Goal: Task Accomplishment & Management: Manage account settings

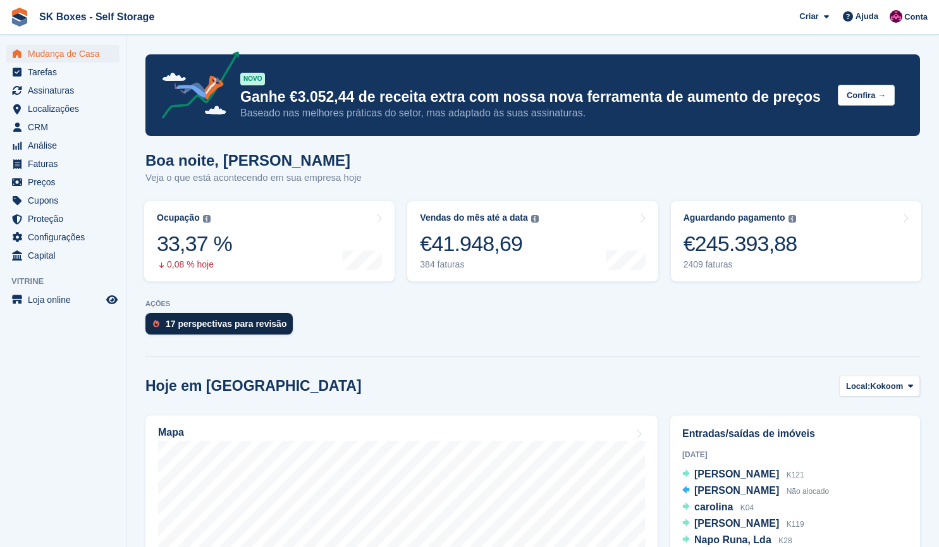
click at [233, 324] on div "17 perspectivas para revisão" at bounding box center [226, 324] width 121 height 10
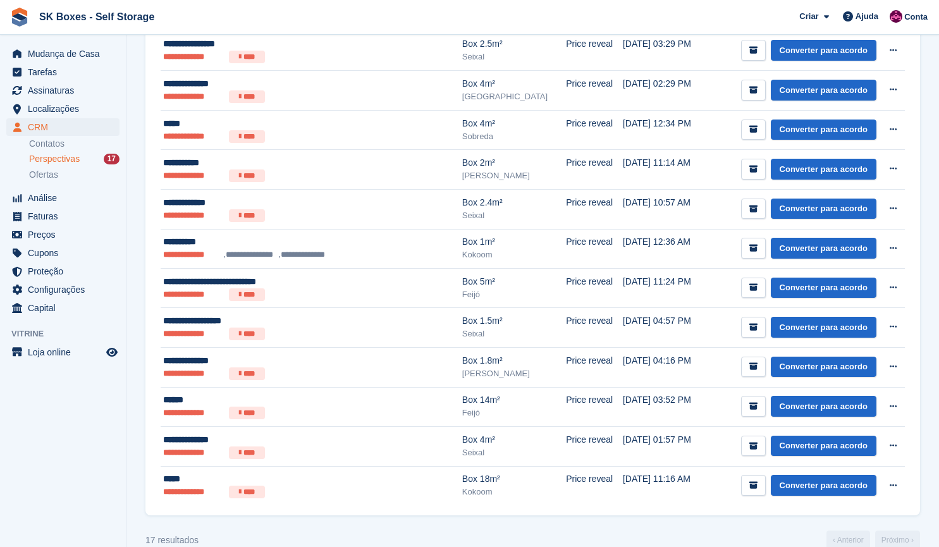
scroll to position [387, 0]
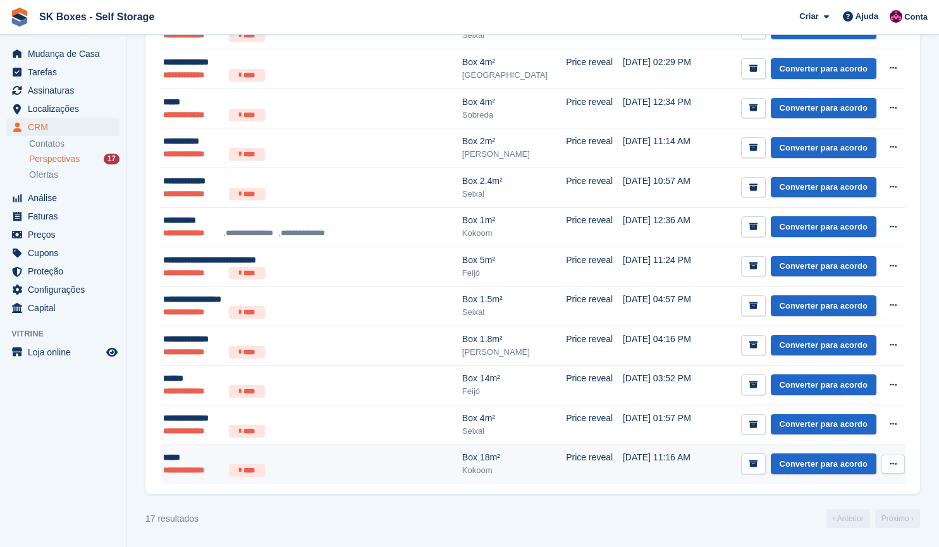
click at [314, 462] on div "*****" at bounding box center [286, 457] width 246 height 13
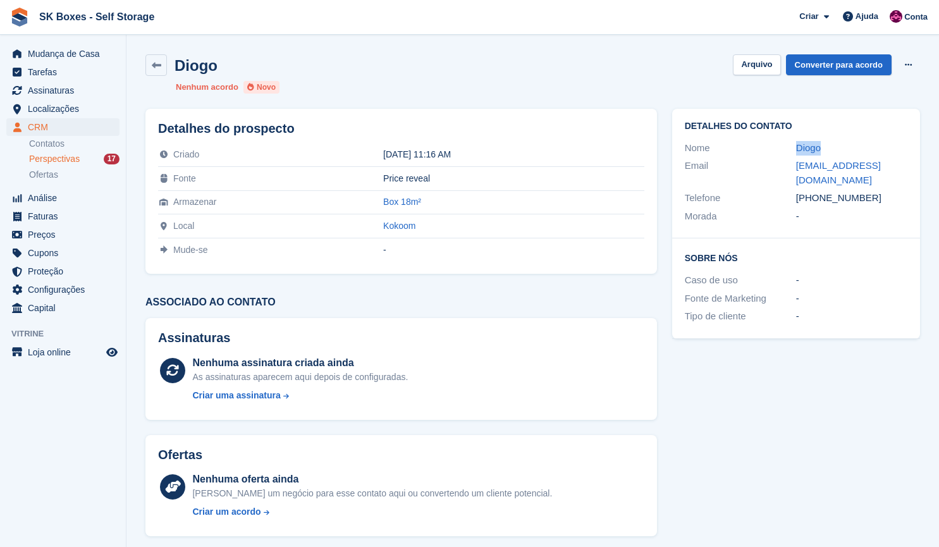
drag, startPoint x: 776, startPoint y: 143, endPoint x: 835, endPoint y: 150, distance: 59.8
click at [835, 150] on div "Nome Diogo" at bounding box center [796, 148] width 222 height 18
copy div "Diogo"
drag, startPoint x: 832, startPoint y: 188, endPoint x: 784, endPoint y: 172, distance: 51.4
click at [784, 172] on div "Email diogoquerido399@gmail.com" at bounding box center [796, 173] width 222 height 32
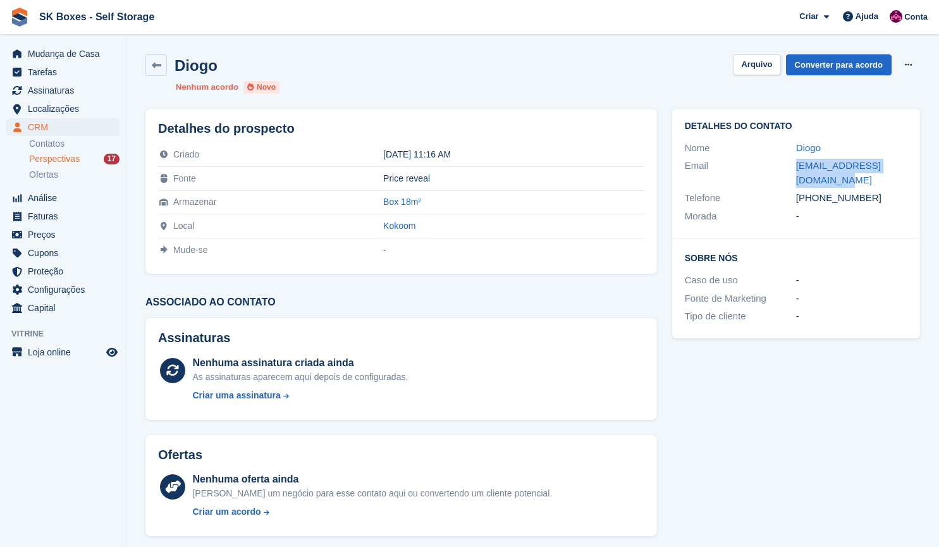
copy div "diogoquerido399@gmail.com"
drag, startPoint x: 879, startPoint y: 197, endPoint x: 814, endPoint y: 200, distance: 64.6
click at [814, 200] on div "+351965433620" at bounding box center [851, 198] width 111 height 15
click at [868, 231] on div "Detalhes do contato Nome Diogo Email diogoquerido399@gmail.com Telefone +351965…" at bounding box center [796, 174] width 248 height 130
drag, startPoint x: 874, startPoint y: 200, endPoint x: 820, endPoint y: 200, distance: 53.7
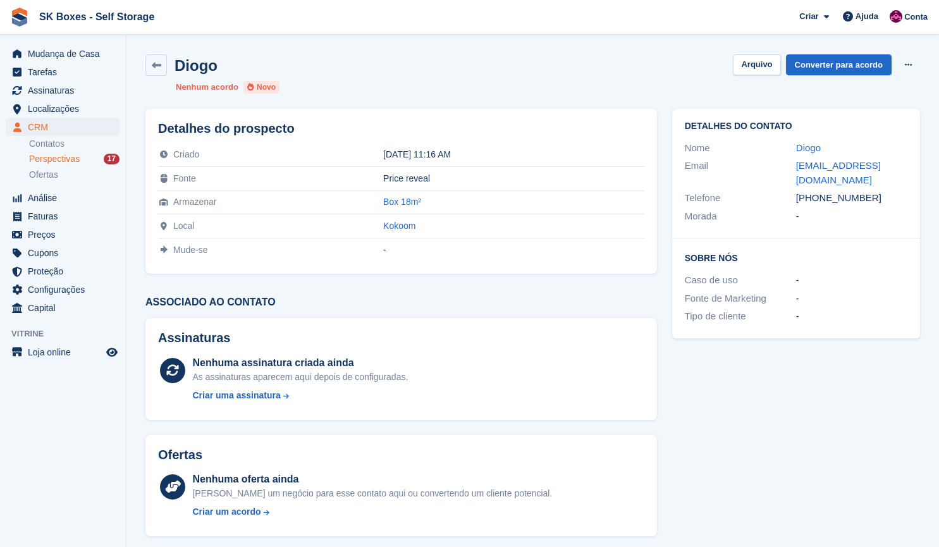
click at [820, 200] on div "+351965433620" at bounding box center [851, 198] width 111 height 15
copy div "965433620"
click at [755, 66] on button "Arquivo" at bounding box center [756, 64] width 47 height 21
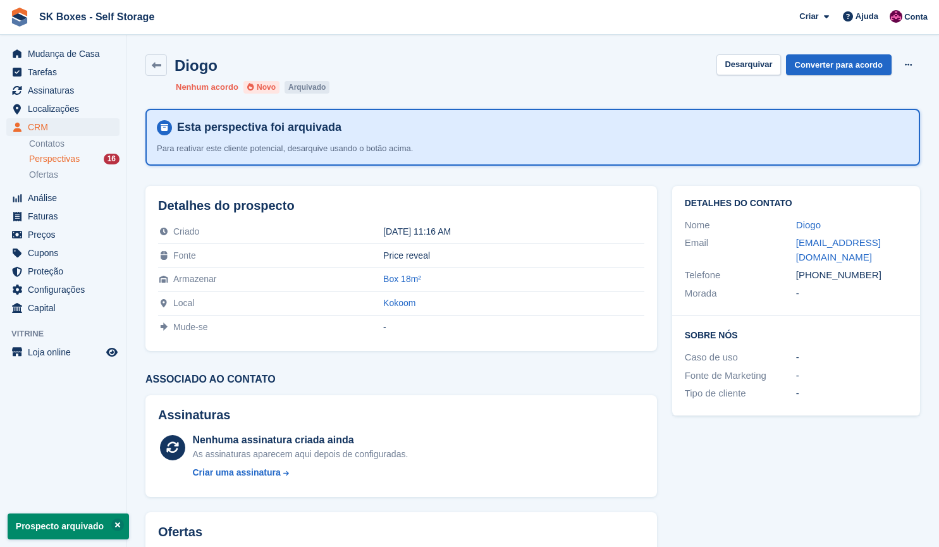
click at [84, 157] on div "Perspectivas 16" at bounding box center [74, 159] width 90 height 12
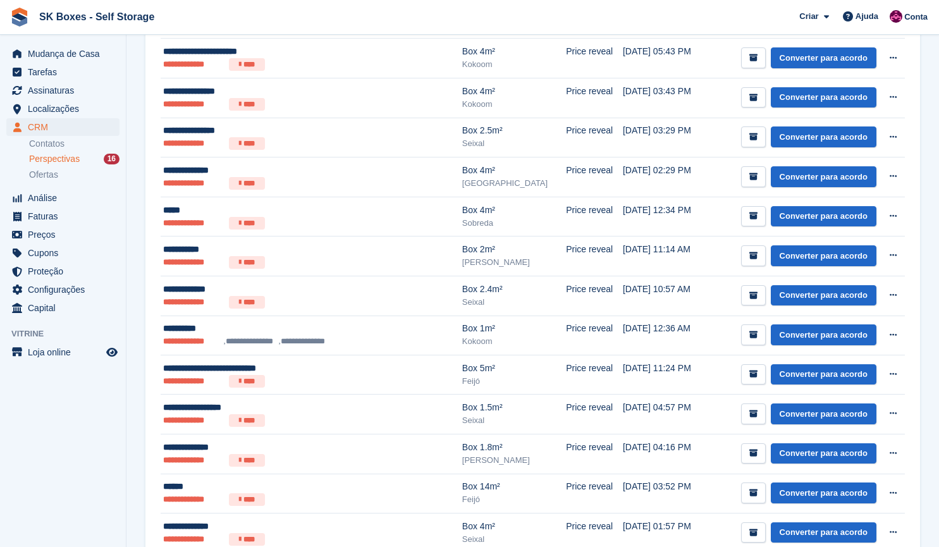
scroll to position [348, 0]
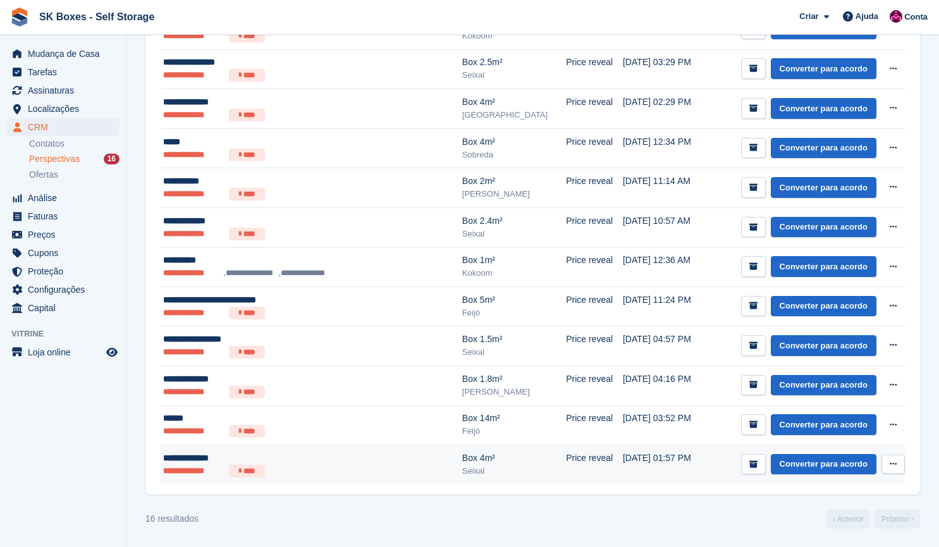
click at [365, 456] on div "**********" at bounding box center [286, 457] width 246 height 13
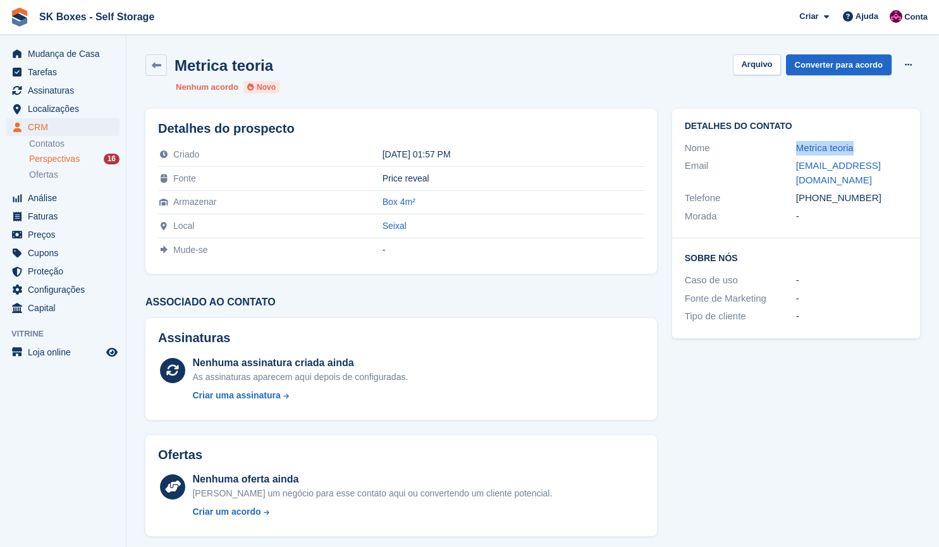
drag, startPoint x: 781, startPoint y: 148, endPoint x: 866, endPoint y: 135, distance: 86.3
click at [866, 135] on div "Detalhes do contato Nome Metrica teoria Email [EMAIL_ADDRESS][DOMAIN_NAME] Tele…" at bounding box center [796, 174] width 248 height 130
copy div "Metrica teoria"
click at [834, 189] on div "Telefone +351929131414" at bounding box center [796, 198] width 222 height 18
drag, startPoint x: 828, startPoint y: 188, endPoint x: 788, endPoint y: 170, distance: 43.8
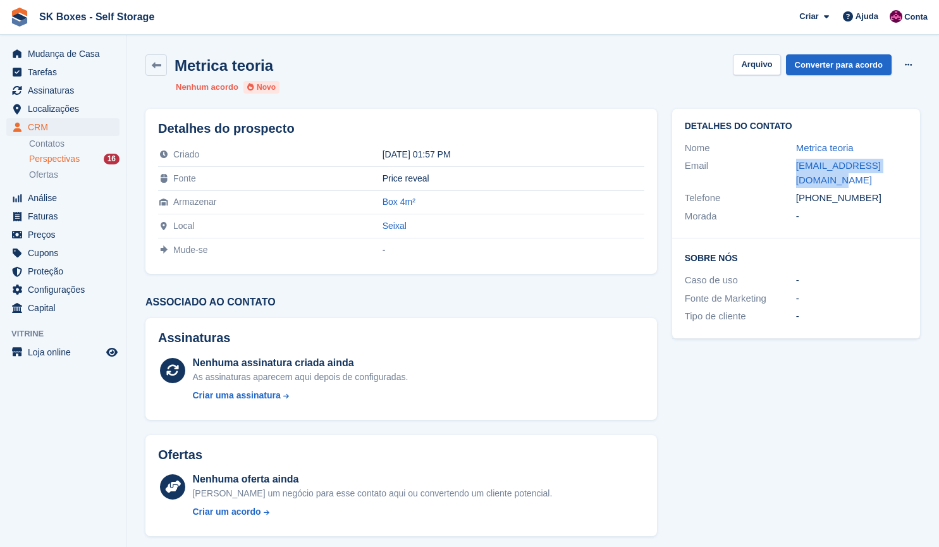
click at [788, 170] on div "Email metricateoria1@gmail.com" at bounding box center [796, 173] width 222 height 32
copy div "metricateoria1@gmail.com"
drag, startPoint x: 867, startPoint y: 204, endPoint x: 817, endPoint y: 198, distance: 49.7
click at [817, 198] on div "+351929131414" at bounding box center [851, 198] width 111 height 15
copy div "929131414"
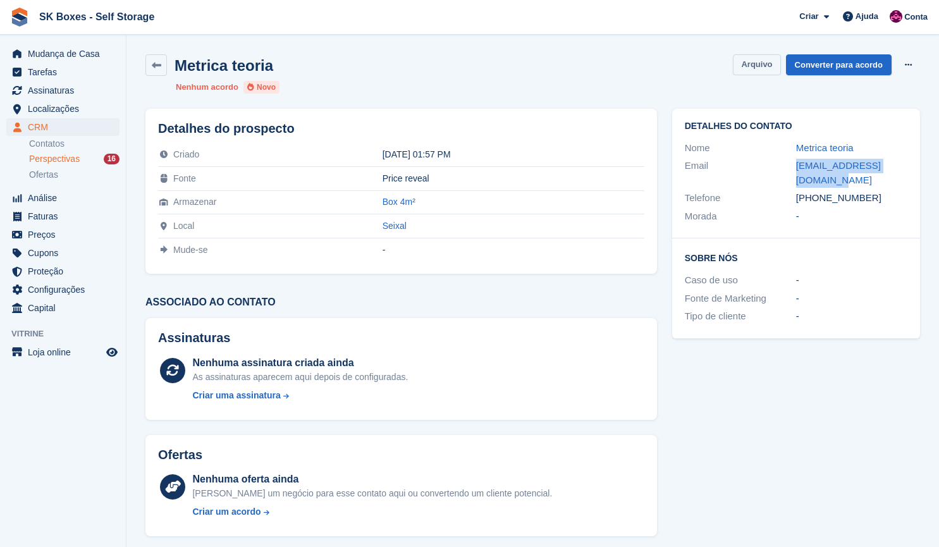
click at [769, 66] on button "Arquivo" at bounding box center [756, 64] width 47 height 21
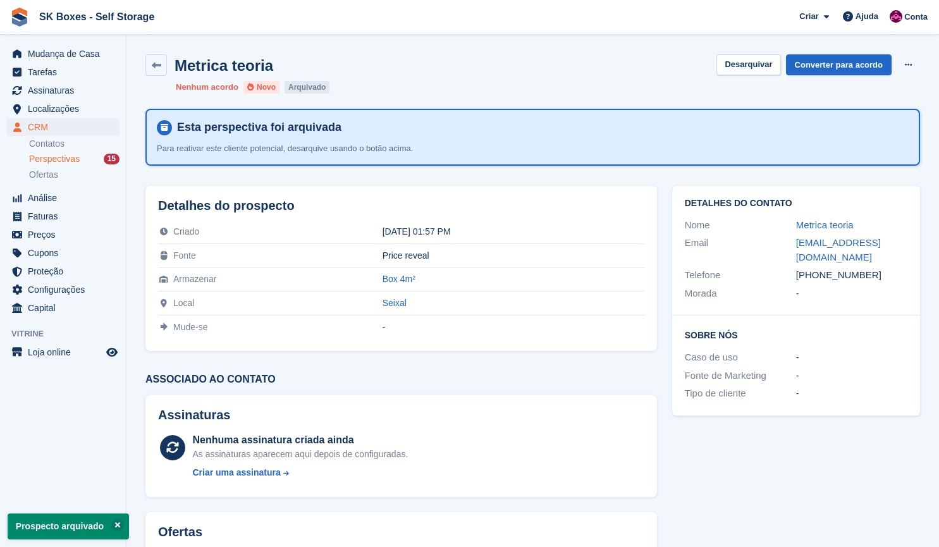
click at [70, 155] on span "Perspectivas" at bounding box center [54, 159] width 51 height 12
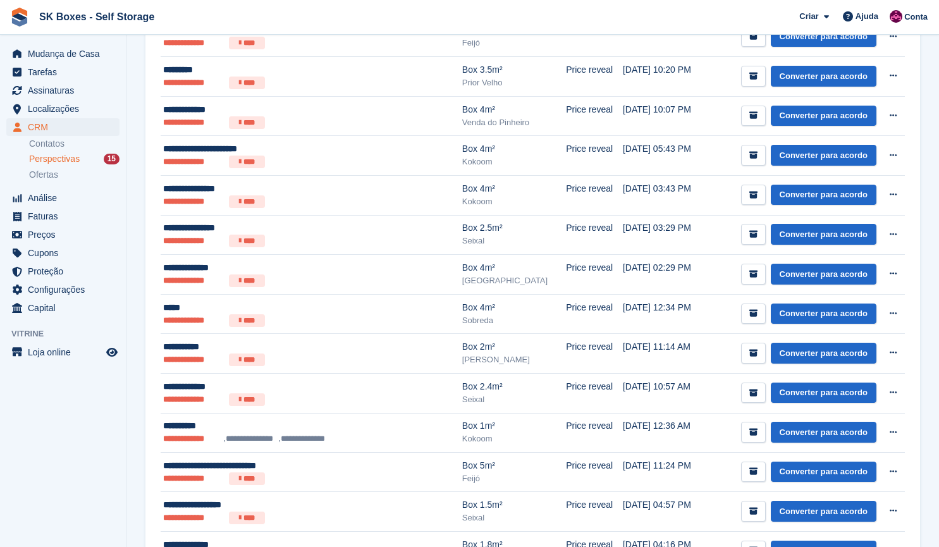
scroll to position [308, 0]
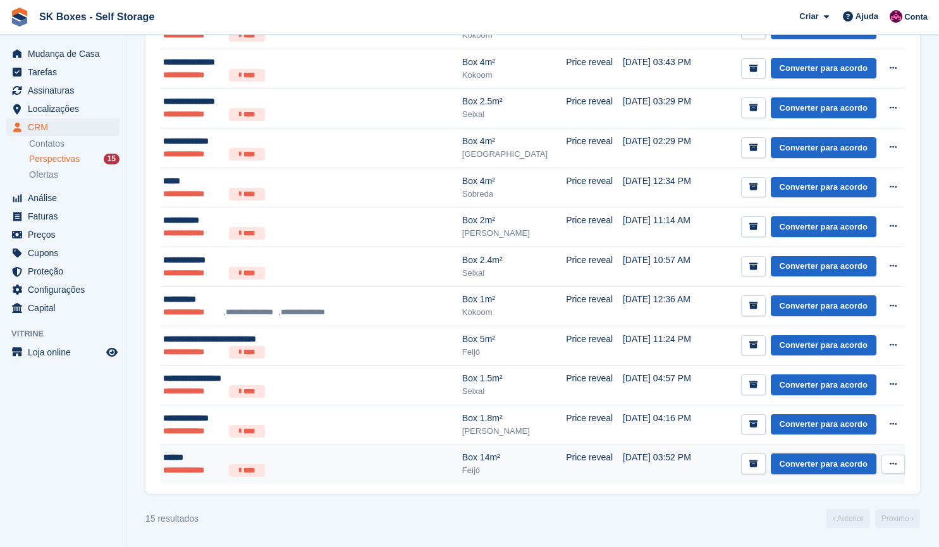
click at [197, 460] on div "******" at bounding box center [286, 457] width 246 height 13
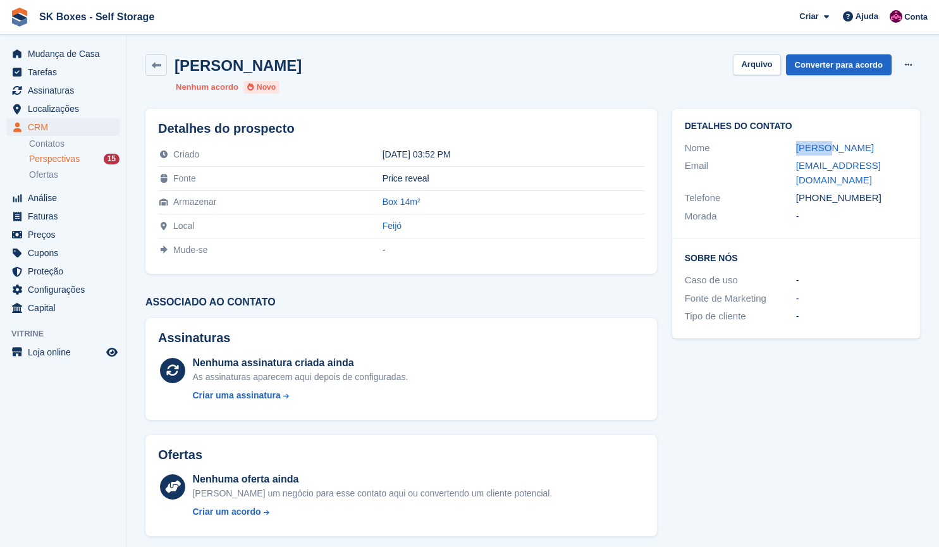
drag, startPoint x: 776, startPoint y: 141, endPoint x: 863, endPoint y: 152, distance: 87.3
click at [863, 152] on div "Nome Carmen" at bounding box center [796, 148] width 222 height 18
copy div "Carmen"
drag, startPoint x: 851, startPoint y: 180, endPoint x: 795, endPoint y: 164, distance: 58.3
click at [795, 164] on div "Email carmenlrodrigues@hotmail.com" at bounding box center [796, 173] width 222 height 32
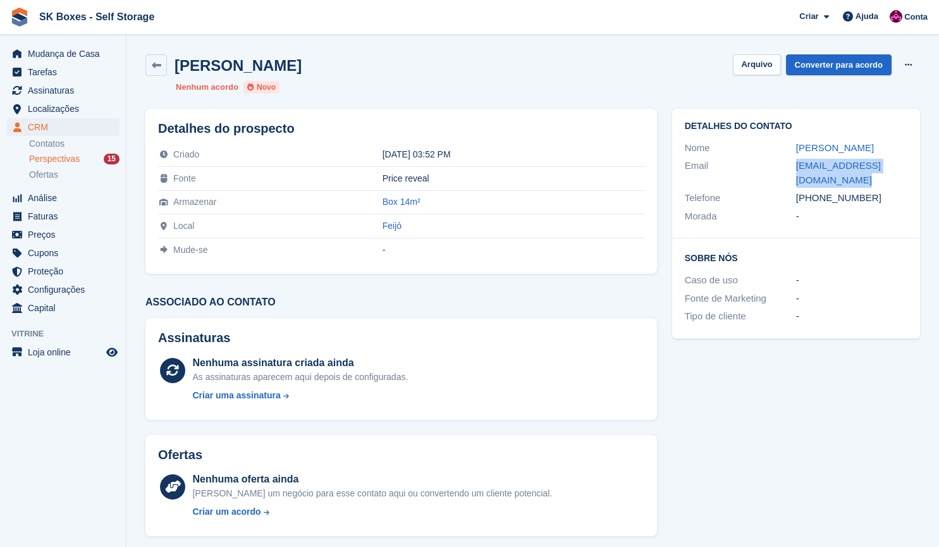
copy div "carmenlrodrigues@hotmail.com"
drag, startPoint x: 896, startPoint y: 197, endPoint x: 817, endPoint y: 206, distance: 79.6
click at [817, 206] on div "Telefone +351925069120" at bounding box center [796, 198] width 222 height 18
copy div "925069120"
drag, startPoint x: 892, startPoint y: 144, endPoint x: 787, endPoint y: 136, distance: 105.9
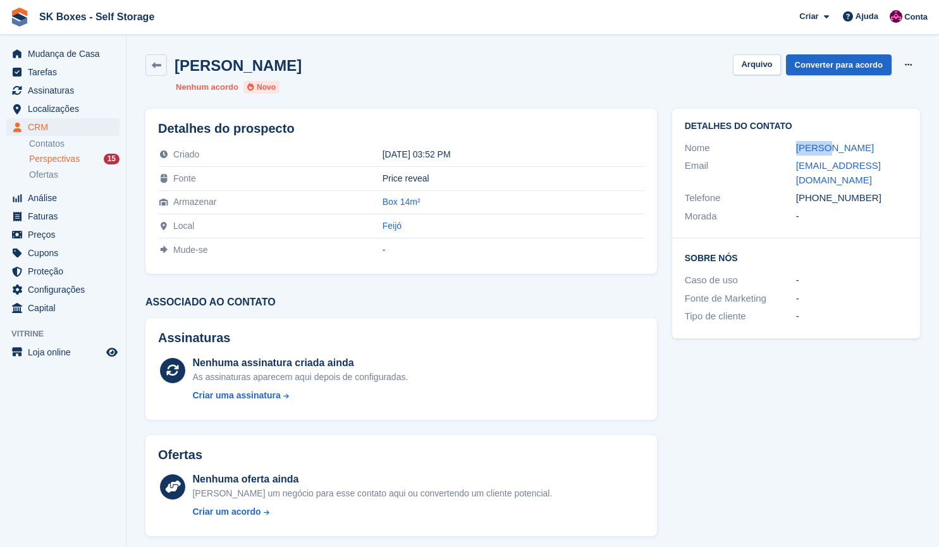
click at [787, 136] on div "Detalhes do contato Nome Carmen Email carmenlrodrigues@hotmail.com Telefone +35…" at bounding box center [796, 174] width 248 height 130
copy div "Carmen"
click at [747, 58] on button "Arquivo" at bounding box center [756, 64] width 47 height 21
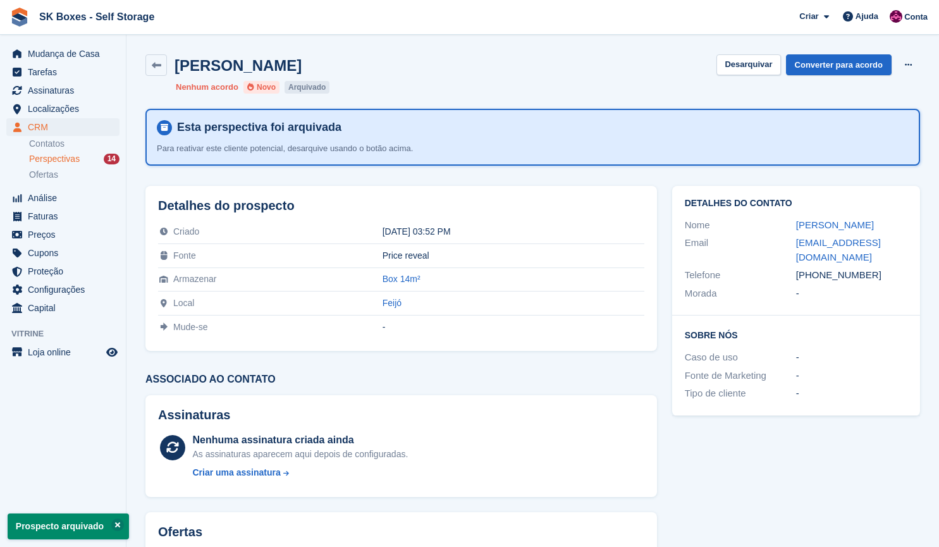
click at [106, 155] on div "14" at bounding box center [112, 159] width 16 height 11
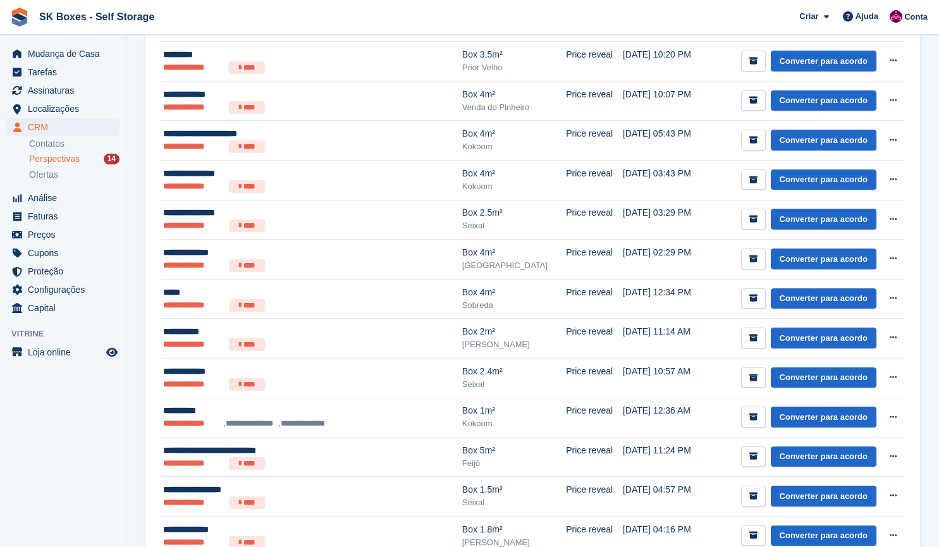
scroll to position [269, 0]
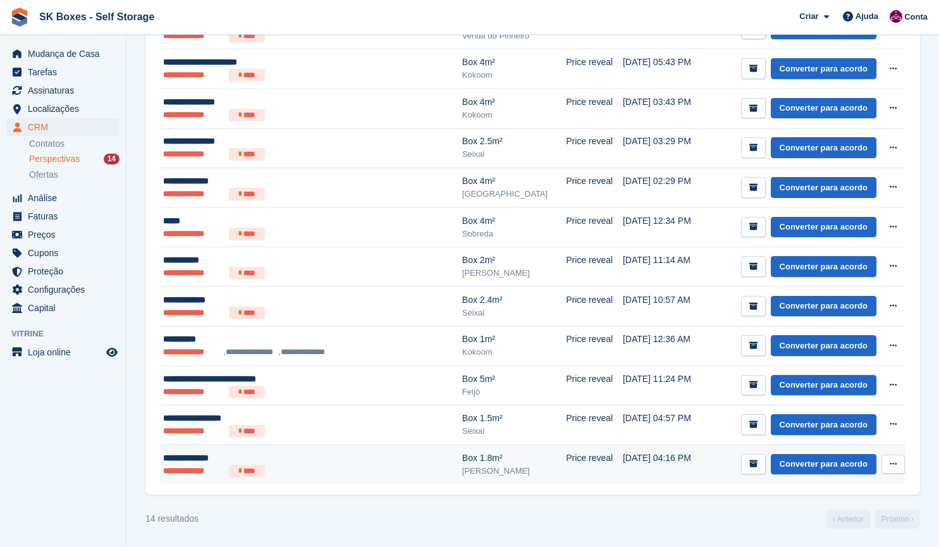
click at [623, 467] on td "28 Sep, 04:16 PM" at bounding box center [664, 463] width 83 height 39
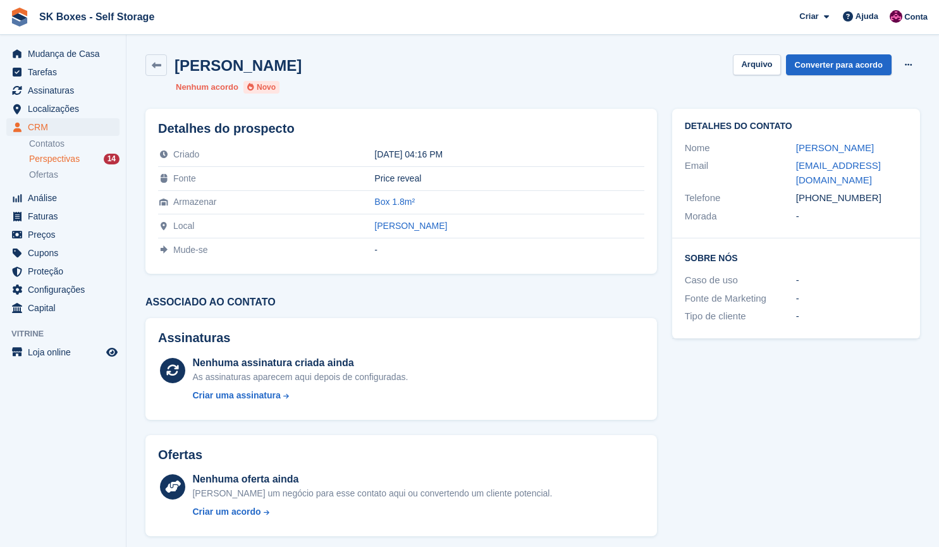
drag, startPoint x: 781, startPoint y: 142, endPoint x: 891, endPoint y: 151, distance: 111.0
click at [891, 151] on div "Nome [PERSON_NAME]" at bounding box center [796, 148] width 222 height 18
copy div "[PERSON_NAME]"
drag, startPoint x: 789, startPoint y: 171, endPoint x: 910, endPoint y: 173, distance: 120.7
click at [910, 173] on div "Detalhes do contato Nome [PERSON_NAME] Email [EMAIL_ADDRESS][DOMAIN_NAME] Telef…" at bounding box center [796, 174] width 248 height 130
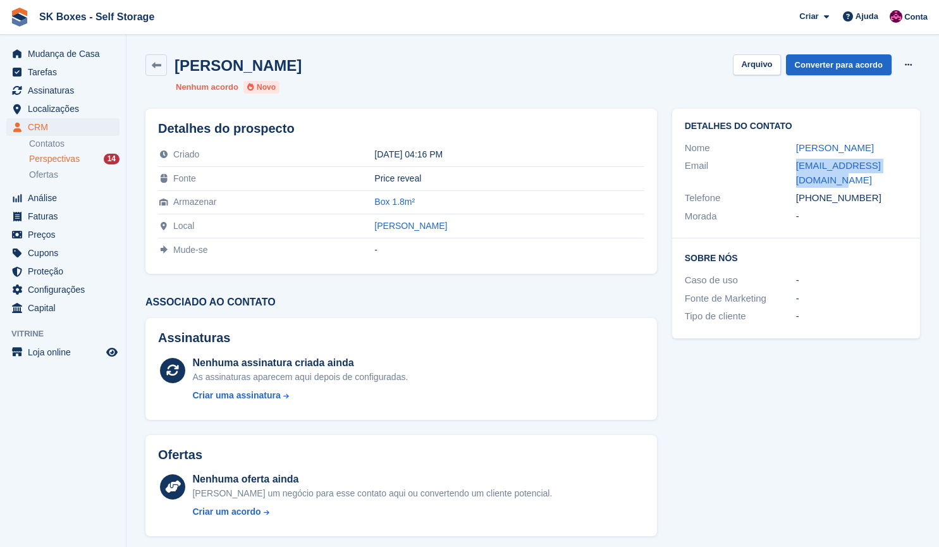
copy div "[EMAIL_ADDRESS][DOMAIN_NAME]"
drag, startPoint x: 872, startPoint y: 185, endPoint x: 783, endPoint y: 185, distance: 89.8
click at [783, 189] on div "Telefone [PHONE_NUMBER]" at bounding box center [796, 198] width 222 height 18
copy div "[PHONE_NUMBER]"
click at [765, 63] on button "Arquivo" at bounding box center [756, 64] width 47 height 21
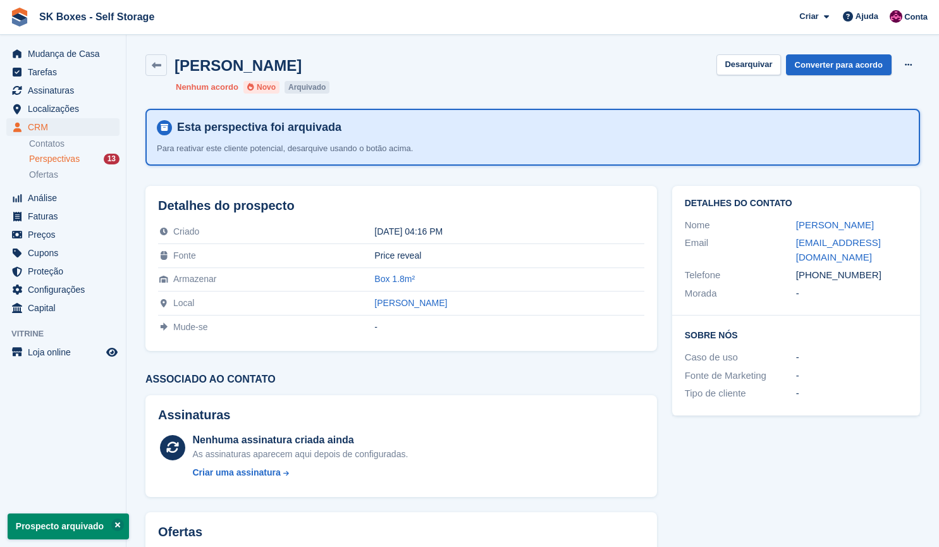
click at [68, 162] on span "Perspectivas" at bounding box center [54, 159] width 51 height 12
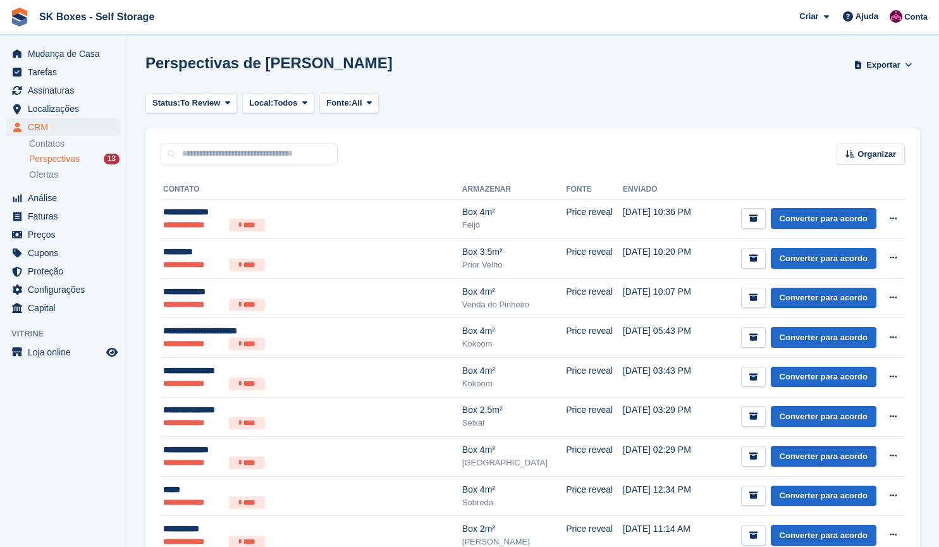
scroll to position [229, 0]
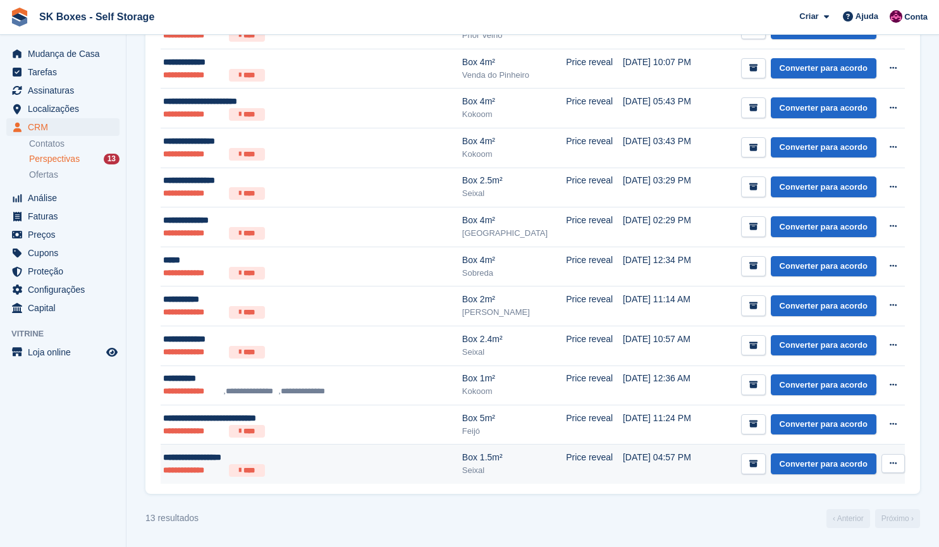
click at [566, 472] on td "Price reveal" at bounding box center [594, 463] width 57 height 39
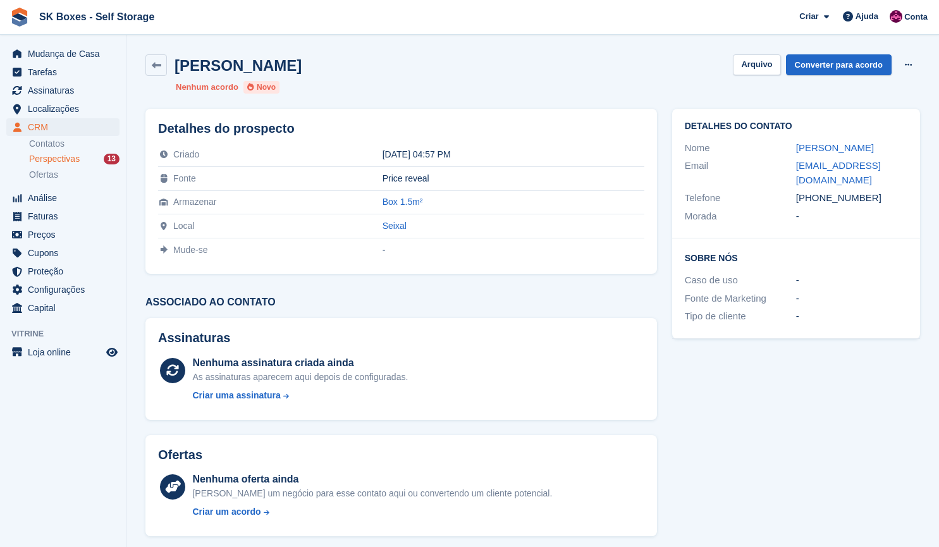
drag, startPoint x: 782, startPoint y: 148, endPoint x: 876, endPoint y: 145, distance: 94.2
click at [876, 145] on div "Nome [PERSON_NAME]" at bounding box center [796, 148] width 222 height 18
copy div "[PERSON_NAME]"
drag, startPoint x: 785, startPoint y: 165, endPoint x: 947, endPoint y: 159, distance: 162.6
click at [938, 159] on html "SK Boxes - Self Storage Criar Subscrição [GEOGRAPHIC_DATA] Contato Negócio Desc…" at bounding box center [469, 273] width 939 height 547
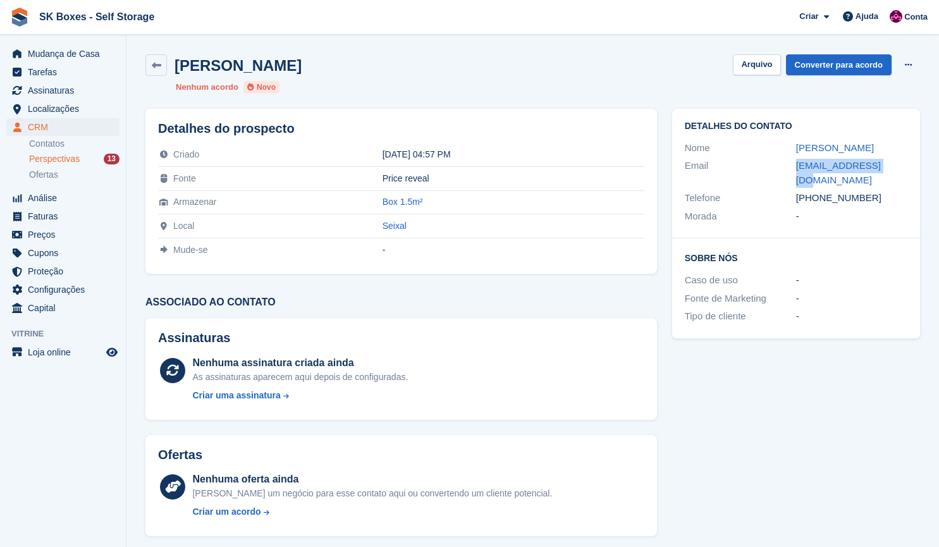
copy div "[EMAIL_ADDRESS][DOMAIN_NAME]"
drag, startPoint x: 884, startPoint y: 187, endPoint x: 819, endPoint y: 183, distance: 64.6
click at [819, 191] on div "+351919763037" at bounding box center [851, 198] width 111 height 15
copy div "919763037"
click at [762, 57] on button "Arquivo" at bounding box center [756, 64] width 47 height 21
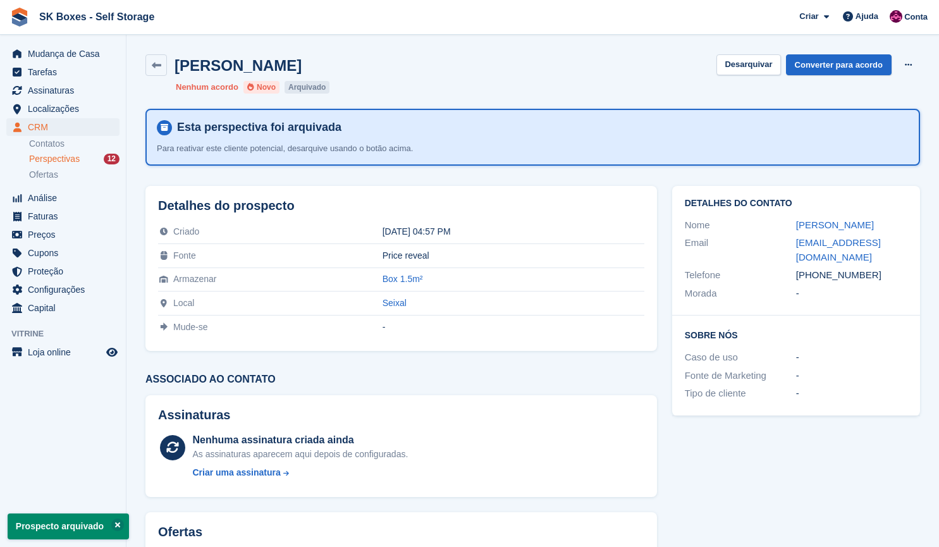
click at [76, 157] on span "Perspectivas" at bounding box center [54, 159] width 51 height 12
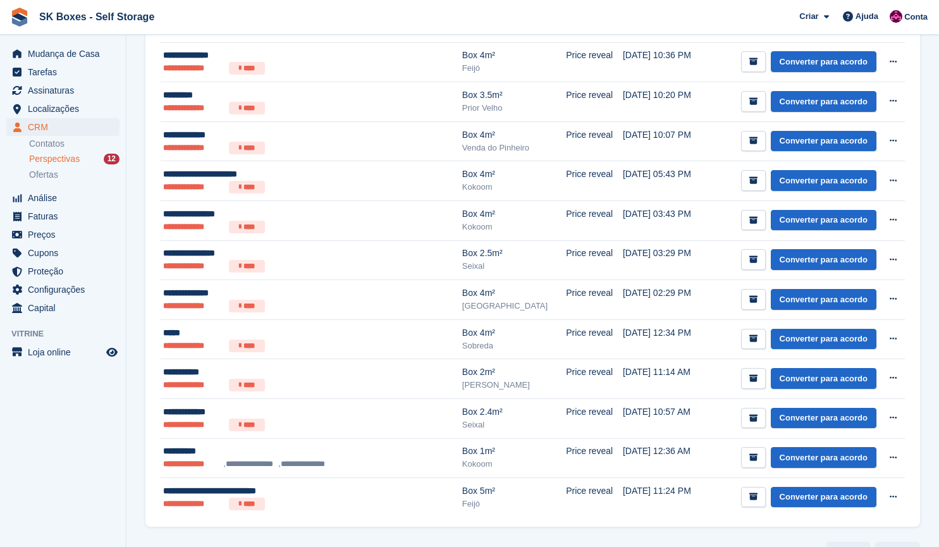
scroll to position [190, 0]
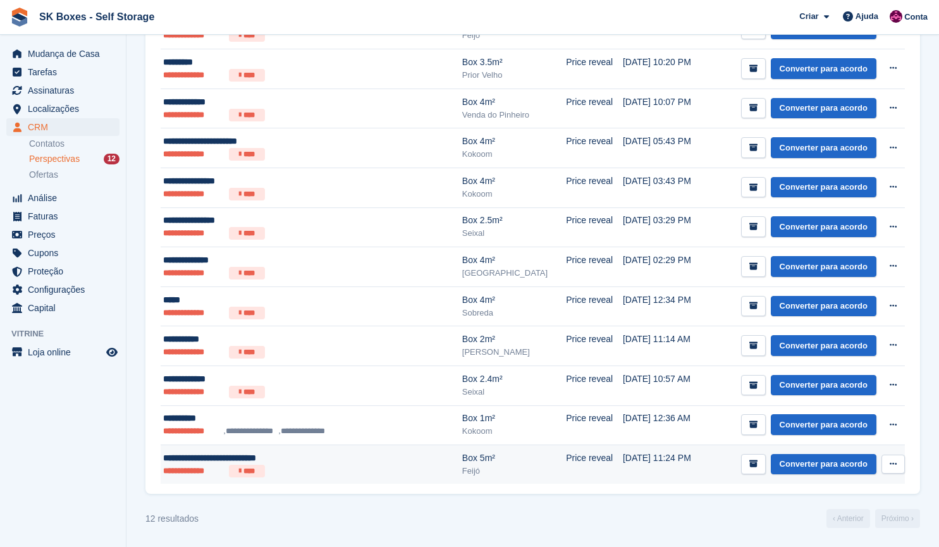
click at [485, 452] on div "Box 5m²" at bounding box center [514, 457] width 104 height 13
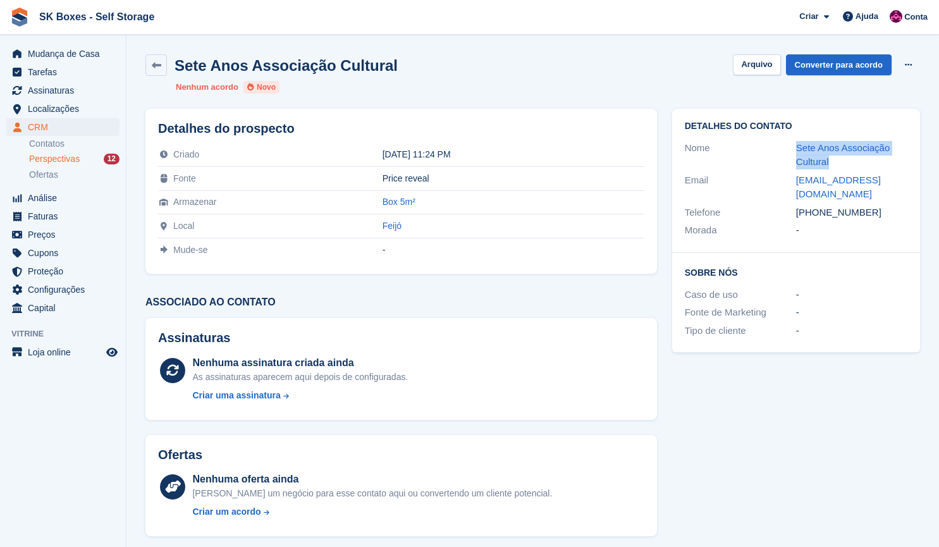
drag, startPoint x: 851, startPoint y: 162, endPoint x: 780, endPoint y: 145, distance: 73.6
click at [780, 145] on div "Nome Sete Anos Associação Cultural" at bounding box center [796, 155] width 222 height 32
copy div "Sete Anos Associação Cultural"
drag, startPoint x: 777, startPoint y: 179, endPoint x: 915, endPoint y: 183, distance: 137.8
click at [915, 183] on div "Detalhes do contato Nome Sete Anos Associação Cultural Email [EMAIL_ADDRESS][DO…" at bounding box center [796, 181] width 248 height 144
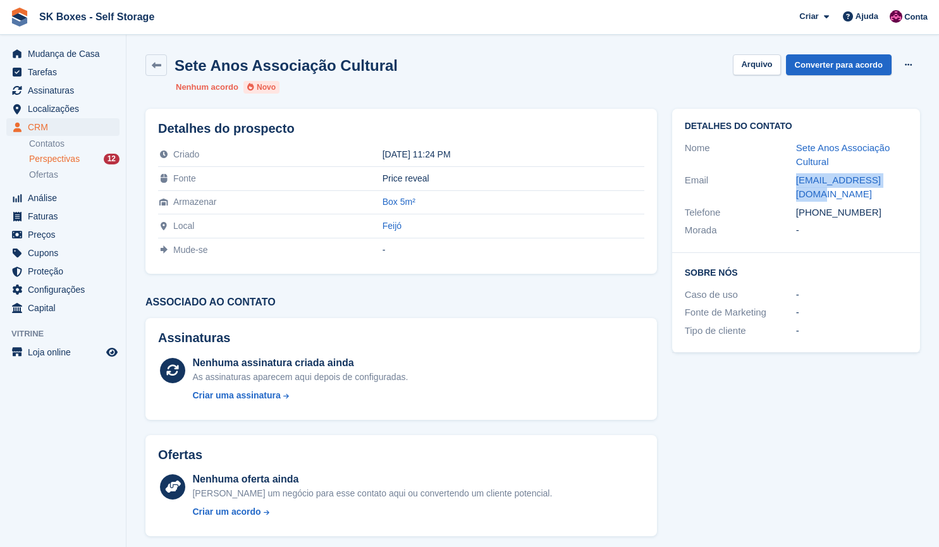
copy div "[EMAIL_ADDRESS][DOMAIN_NAME]"
drag, startPoint x: 888, startPoint y: 201, endPoint x: 817, endPoint y: 200, distance: 70.8
click at [817, 205] on div "[PHONE_NUMBER]" at bounding box center [851, 212] width 111 height 15
copy div "967447863"
click at [755, 72] on button "Arquivo" at bounding box center [756, 64] width 47 height 21
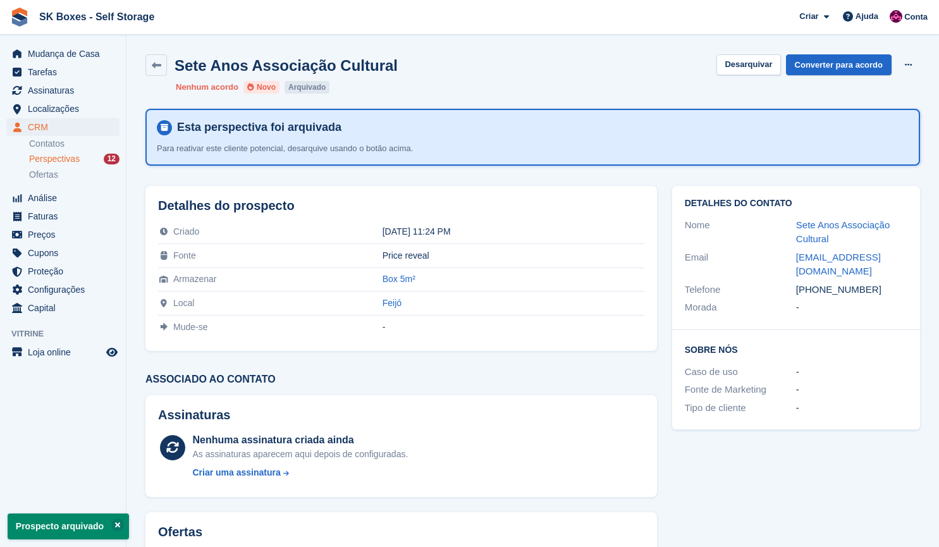
click at [66, 154] on span "Perspectivas" at bounding box center [54, 159] width 51 height 12
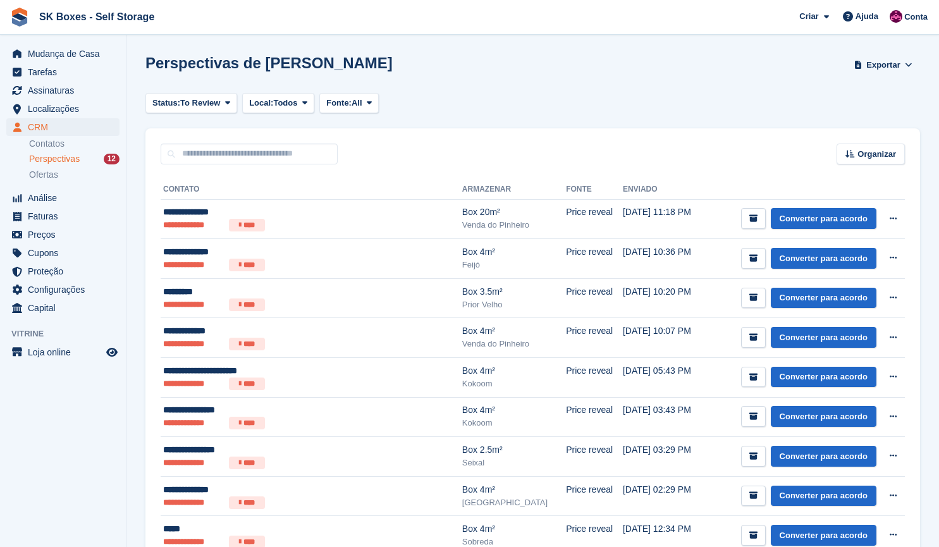
click at [62, 163] on span "Perspectivas" at bounding box center [54, 159] width 51 height 12
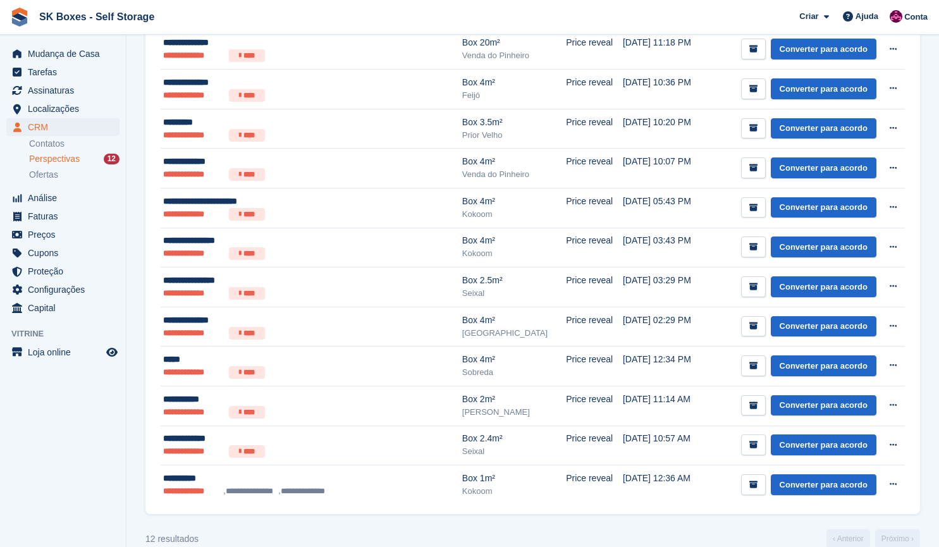
scroll to position [173, 0]
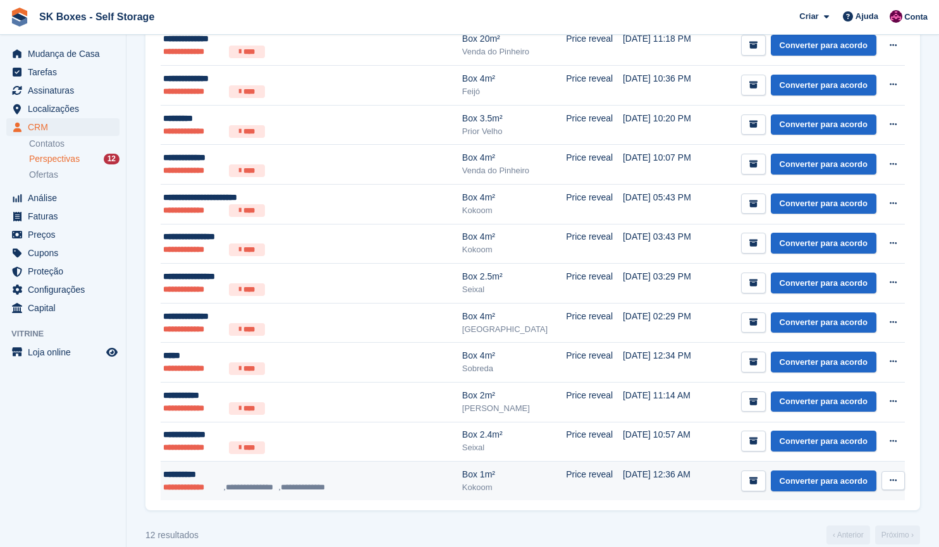
click at [216, 470] on div "**********" at bounding box center [286, 474] width 246 height 13
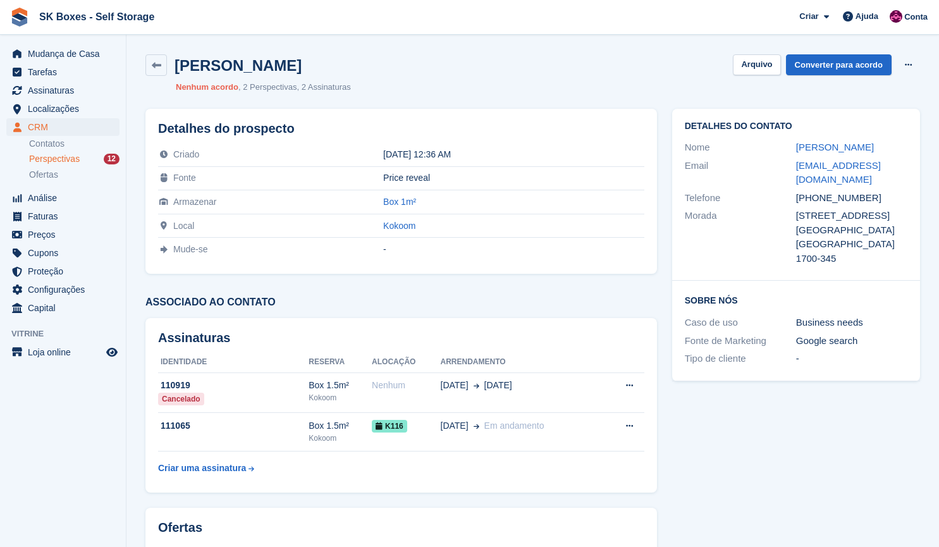
click at [751, 77] on div "Nuno Abreu Arquivo Converter para acordo Excluir cliente potencial Nenhum acord…" at bounding box center [532, 74] width 789 height 54
drag, startPoint x: 779, startPoint y: 140, endPoint x: 887, endPoint y: 147, distance: 108.3
click at [887, 147] on div "Nome Nuno Abreu" at bounding box center [796, 147] width 222 height 18
copy div "Nuno Abreu"
drag, startPoint x: 784, startPoint y: 161, endPoint x: 889, endPoint y: 168, distance: 105.8
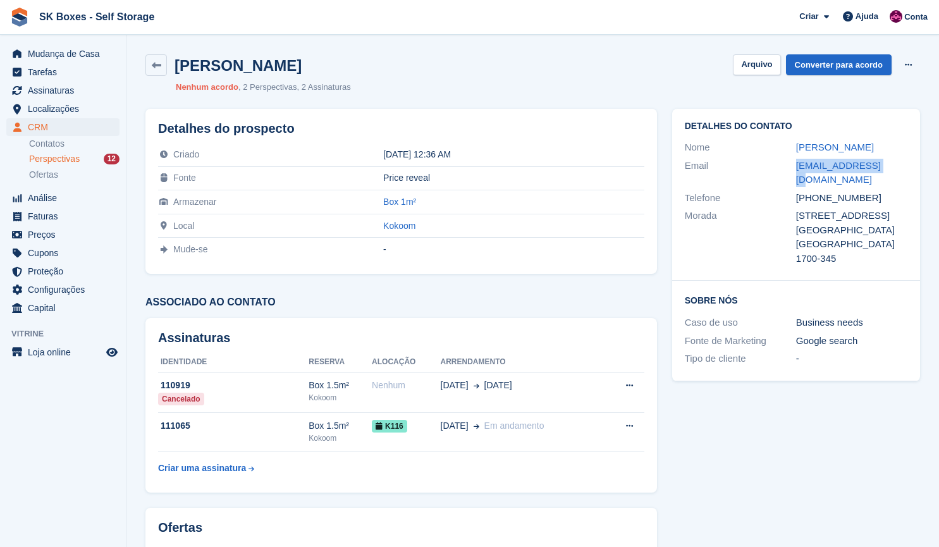
click at [889, 168] on div "Email nunovba@gmail.com" at bounding box center [796, 173] width 222 height 32
copy div "nunovba@gmail.com"
drag, startPoint x: 877, startPoint y: 192, endPoint x: 817, endPoint y: 185, distance: 60.4
click at [817, 189] on div "Telefone +351918430577" at bounding box center [796, 198] width 222 height 18
copy div "918430577"
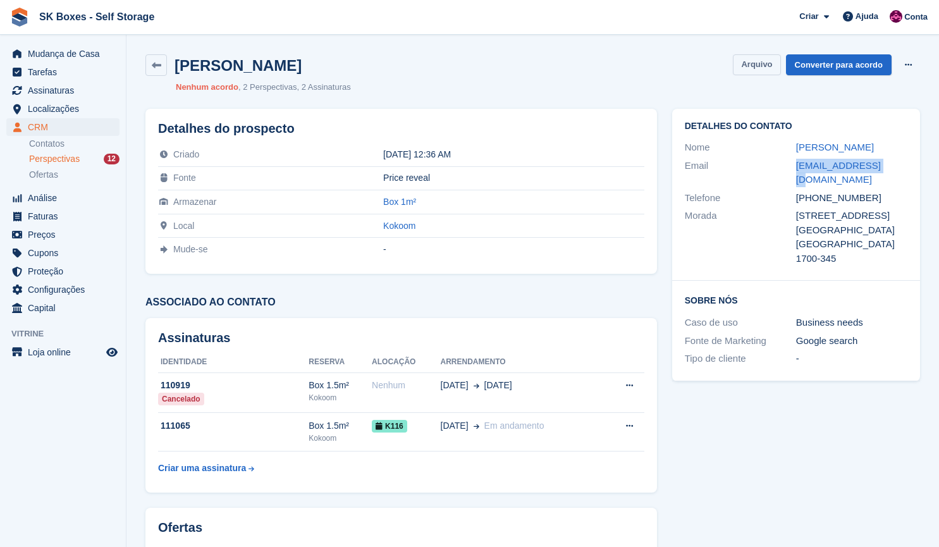
click at [751, 63] on button "Arquivo" at bounding box center [756, 64] width 47 height 21
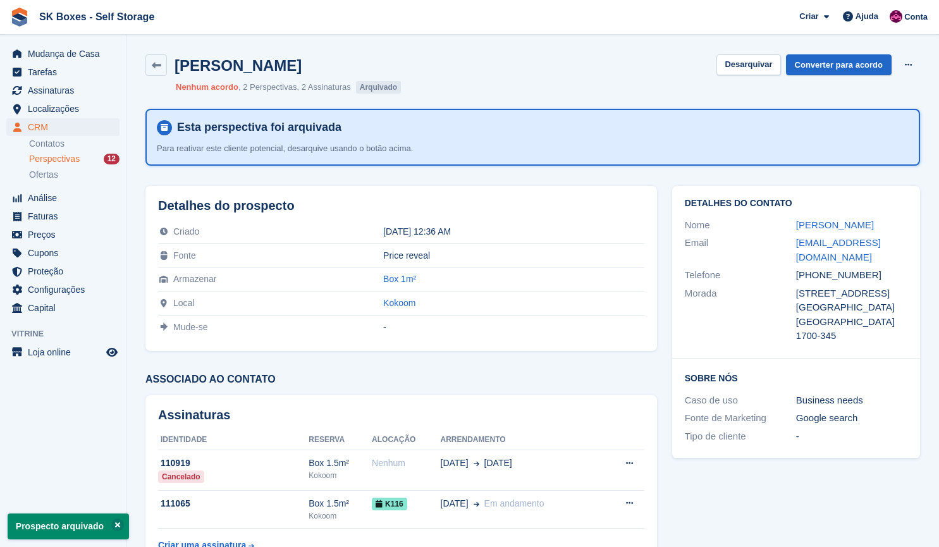
click at [82, 152] on link "Perspectivas 12" at bounding box center [74, 158] width 90 height 13
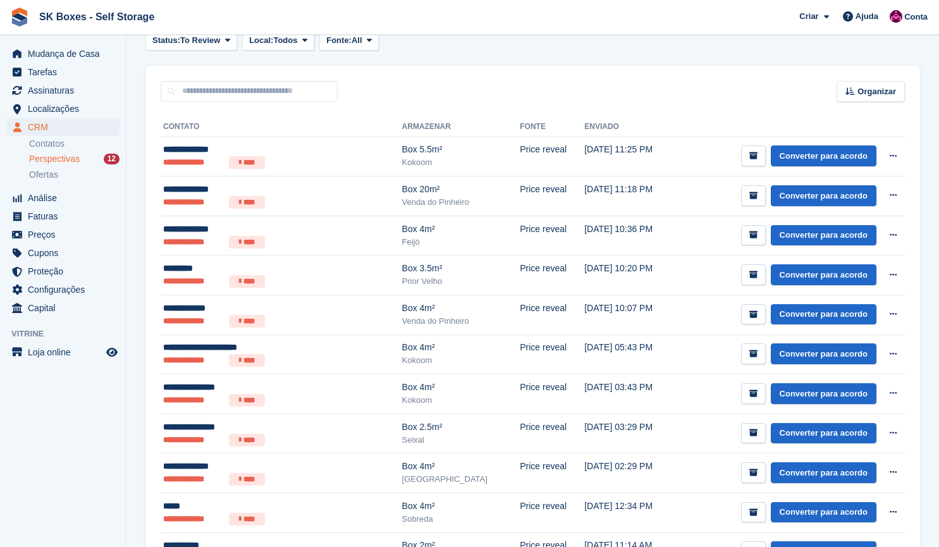
scroll to position [190, 0]
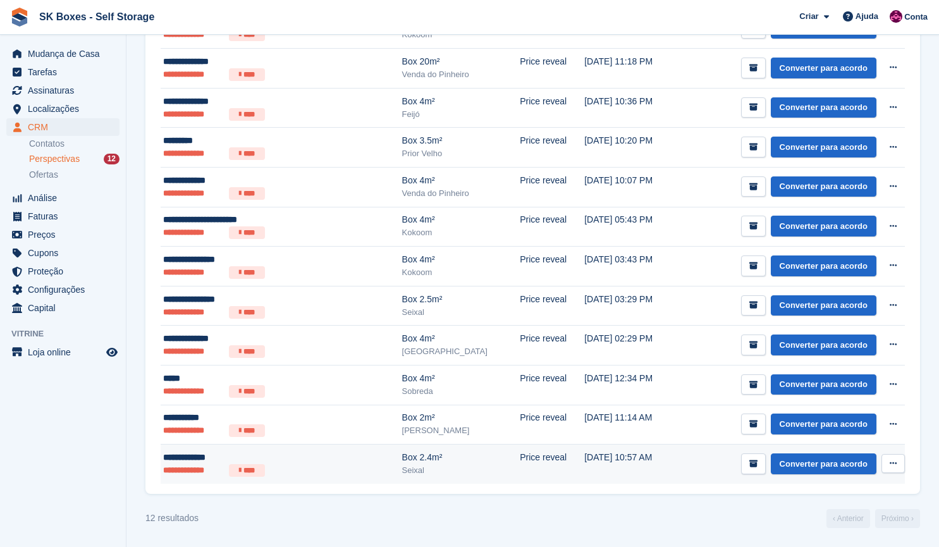
click at [299, 468] on ul "**********" at bounding box center [249, 470] width 173 height 13
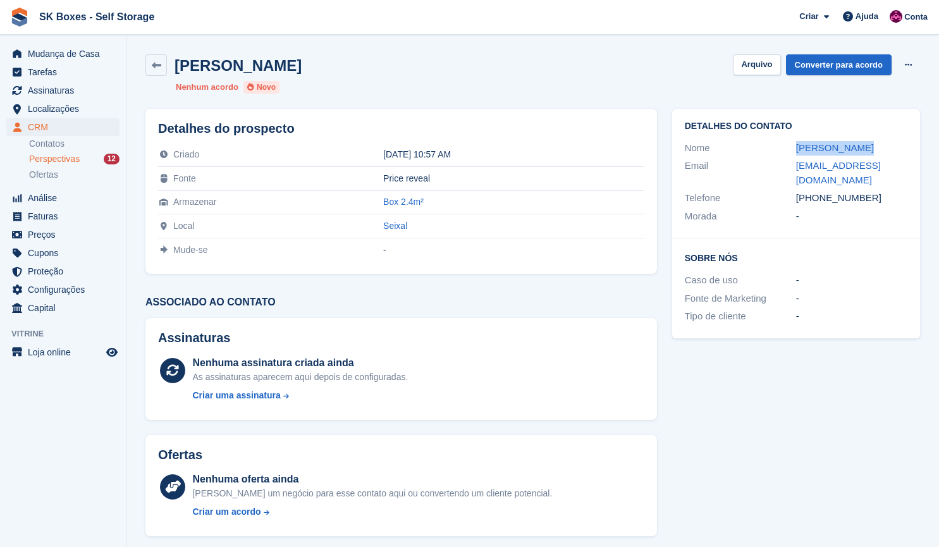
drag, startPoint x: 784, startPoint y: 151, endPoint x: 864, endPoint y: 150, distance: 79.7
click at [864, 150] on div "Nome Luciano Bento" at bounding box center [796, 148] width 222 height 18
copy div "Luciano Bento"
drag, startPoint x: 876, startPoint y: 204, endPoint x: 818, endPoint y: 199, distance: 58.3
click at [818, 199] on div "+351936290932" at bounding box center [851, 198] width 111 height 15
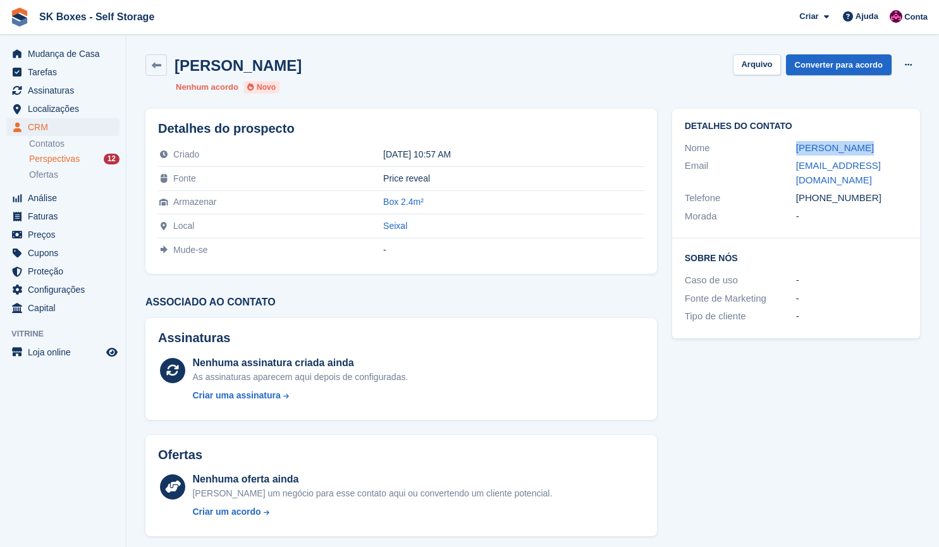
copy div "936290932"
drag, startPoint x: 819, startPoint y: 176, endPoint x: 793, endPoint y: 166, distance: 27.2
click at [793, 166] on div "Email bentoluciano042@gmail.com" at bounding box center [796, 173] width 222 height 32
copy div "bentoluciano042@gmail.com"
click at [747, 55] on button "Arquivo" at bounding box center [756, 64] width 47 height 21
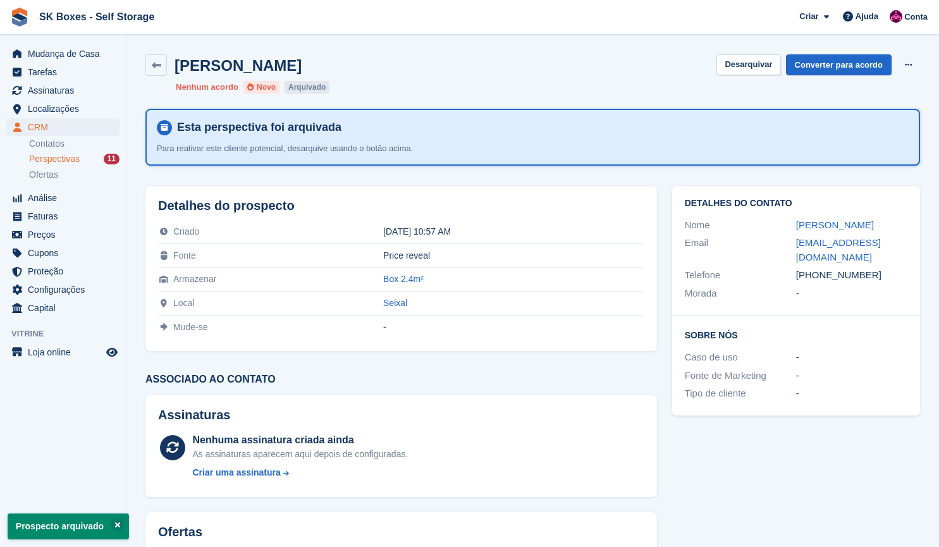
click at [93, 164] on div "Perspectivas 11" at bounding box center [74, 159] width 90 height 12
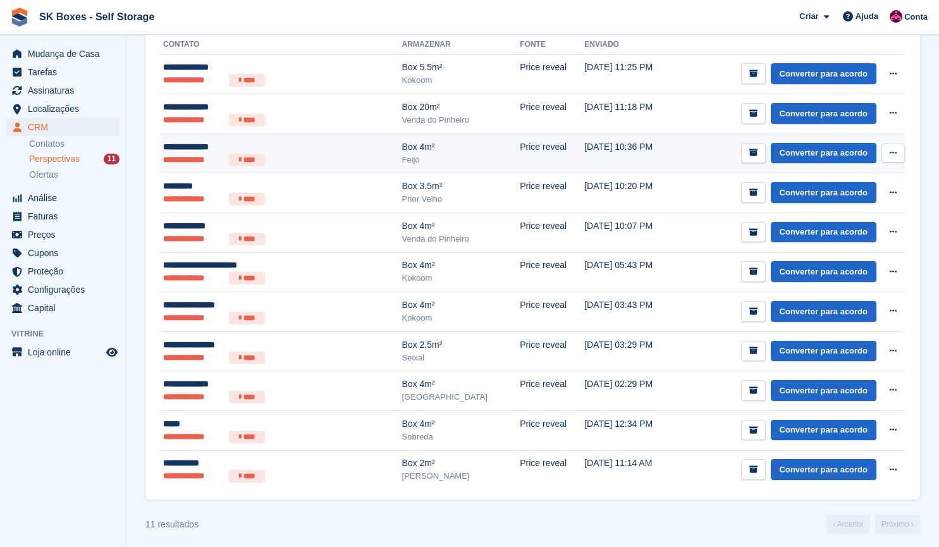
scroll to position [150, 0]
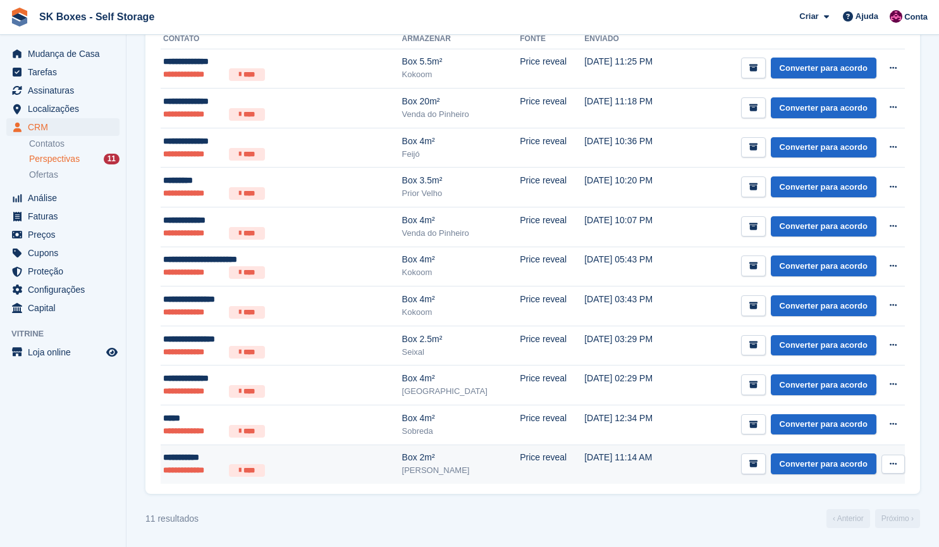
click at [415, 459] on div "Box 2m²" at bounding box center [461, 457] width 118 height 13
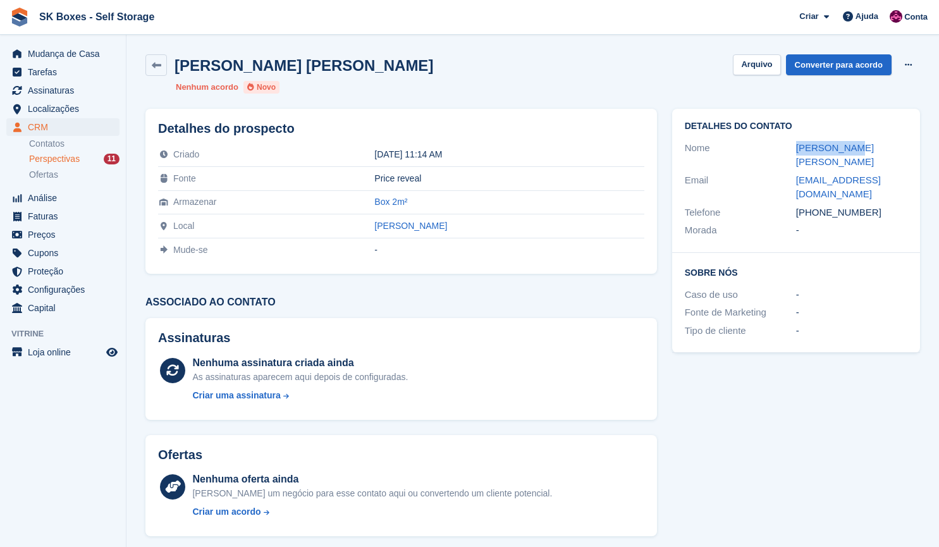
drag, startPoint x: 784, startPoint y: 140, endPoint x: 845, endPoint y: 149, distance: 61.4
click at [845, 149] on div "Nome [PERSON_NAME] [PERSON_NAME]" at bounding box center [796, 155] width 222 height 32
copy div "[PERSON_NAME] [PERSON_NAME]"
drag, startPoint x: 819, startPoint y: 178, endPoint x: 787, endPoint y: 169, distance: 33.0
click at [787, 171] on div "Email mariajbarreiros@gmail.com" at bounding box center [796, 187] width 222 height 32
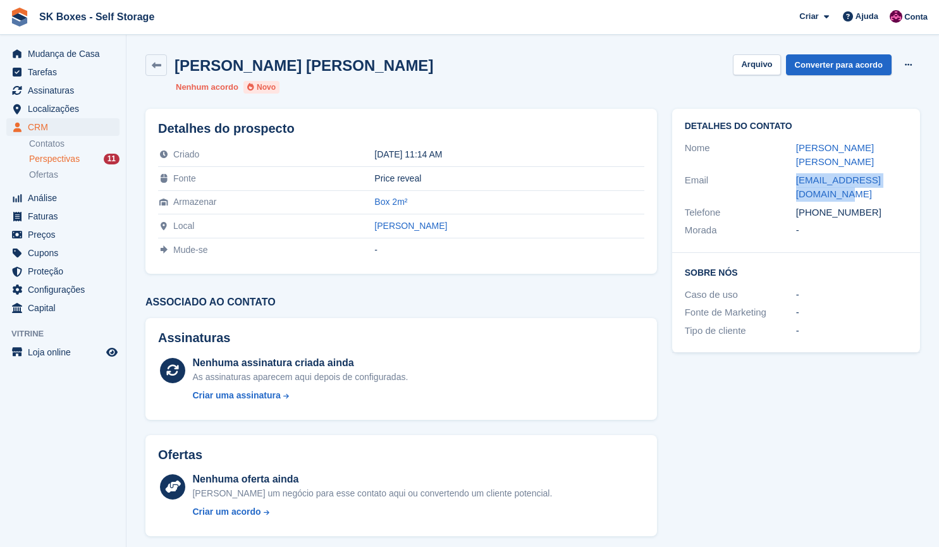
copy div "mariajbarreiros@gmail.com"
drag, startPoint x: 886, startPoint y: 204, endPoint x: 817, endPoint y: 195, distance: 68.8
click at [817, 205] on div "+351919310475" at bounding box center [851, 212] width 111 height 15
copy div "919310475"
click at [753, 61] on button "Arquivo" at bounding box center [756, 64] width 47 height 21
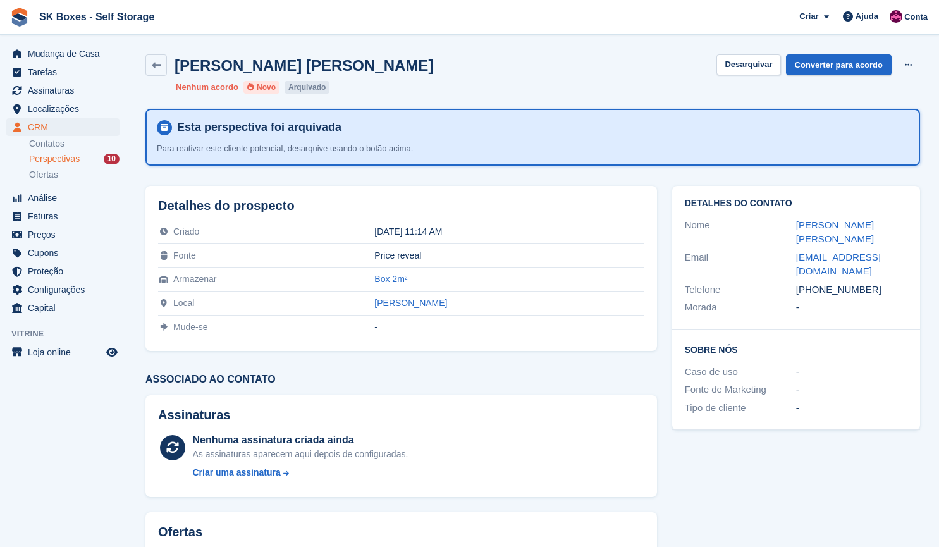
click at [90, 152] on li "Perspectivas 10" at bounding box center [77, 159] width 97 height 15
click at [88, 162] on div "Perspectivas 10" at bounding box center [74, 159] width 90 height 12
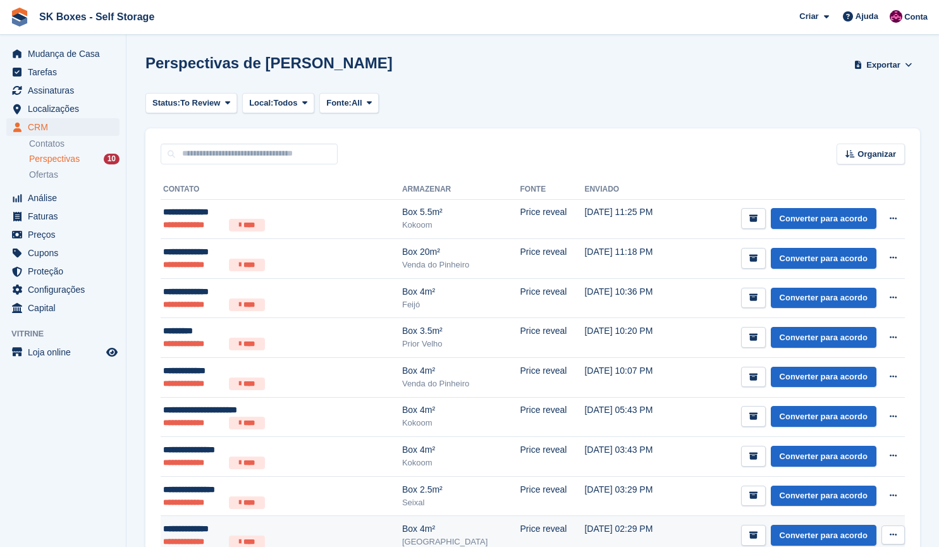
click at [520, 526] on td "Price reveal" at bounding box center [552, 536] width 64 height 40
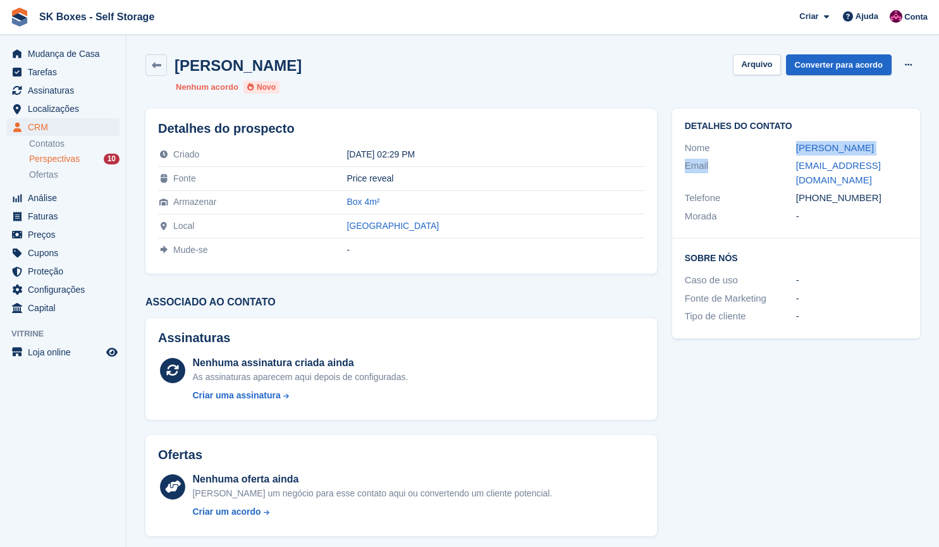
drag, startPoint x: 790, startPoint y: 159, endPoint x: 791, endPoint y: 145, distance: 13.9
click at [791, 145] on div "Detalhes do contato Nome [PERSON_NAME] Email [EMAIL_ADDRESS][DOMAIN_NAME] Telef…" at bounding box center [796, 174] width 248 height 130
click at [791, 145] on div "Nome" at bounding box center [740, 148] width 111 height 15
drag, startPoint x: 796, startPoint y: 147, endPoint x: 881, endPoint y: 137, distance: 85.2
click at [881, 137] on div "Detalhes do contato Nome [PERSON_NAME] Email [EMAIL_ADDRESS][DOMAIN_NAME] Telef…" at bounding box center [796, 174] width 248 height 130
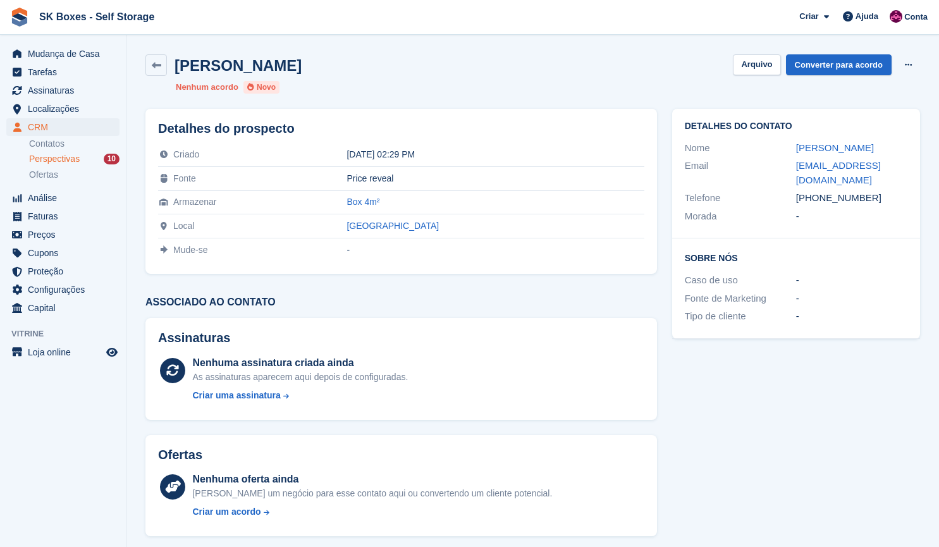
copy div "[PERSON_NAME]"
click at [798, 169] on link "[EMAIL_ADDRESS][DOMAIN_NAME]" at bounding box center [838, 172] width 85 height 25
drag, startPoint x: 789, startPoint y: 162, endPoint x: 910, endPoint y: 174, distance: 121.3
click at [910, 174] on div "Detalhes do contato Nome [PERSON_NAME] Email [EMAIL_ADDRESS][DOMAIN_NAME] Telef…" at bounding box center [796, 174] width 248 height 130
copy div "[EMAIL_ADDRESS][DOMAIN_NAME]"
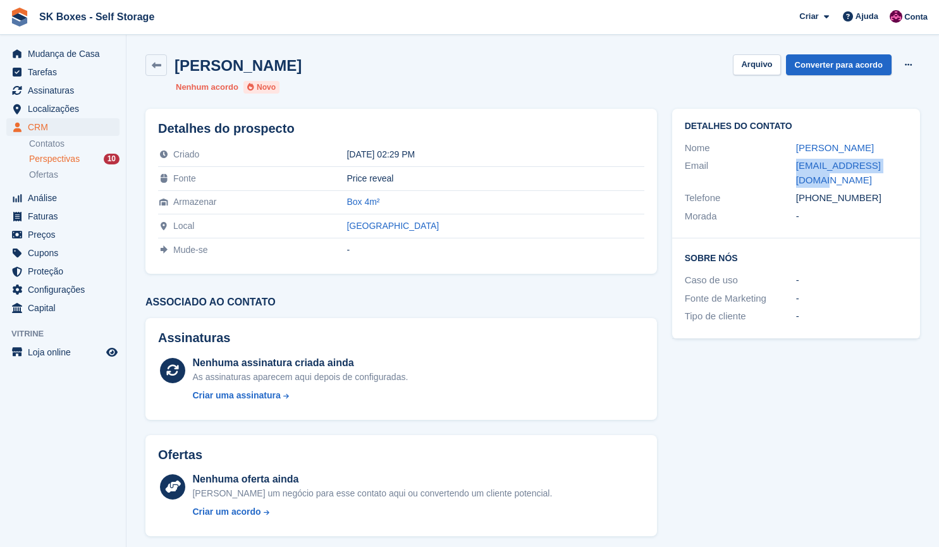
drag, startPoint x: 875, startPoint y: 182, endPoint x: 817, endPoint y: 186, distance: 58.9
click at [817, 191] on div "[PHONE_NUMBER]" at bounding box center [851, 198] width 111 height 15
copy div "914740540"
click at [751, 62] on button "Arquivo" at bounding box center [756, 64] width 47 height 21
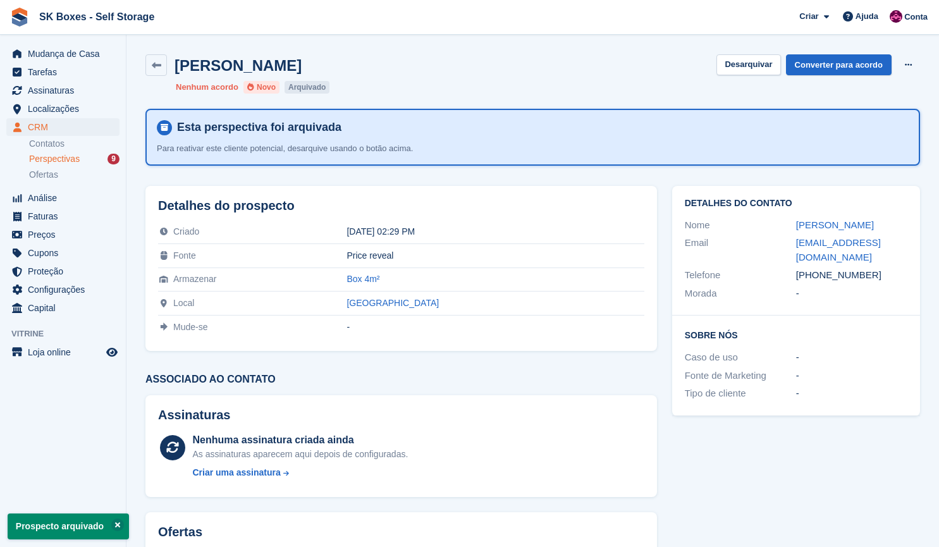
click at [101, 157] on div "Perspectivas 9" at bounding box center [74, 159] width 90 height 12
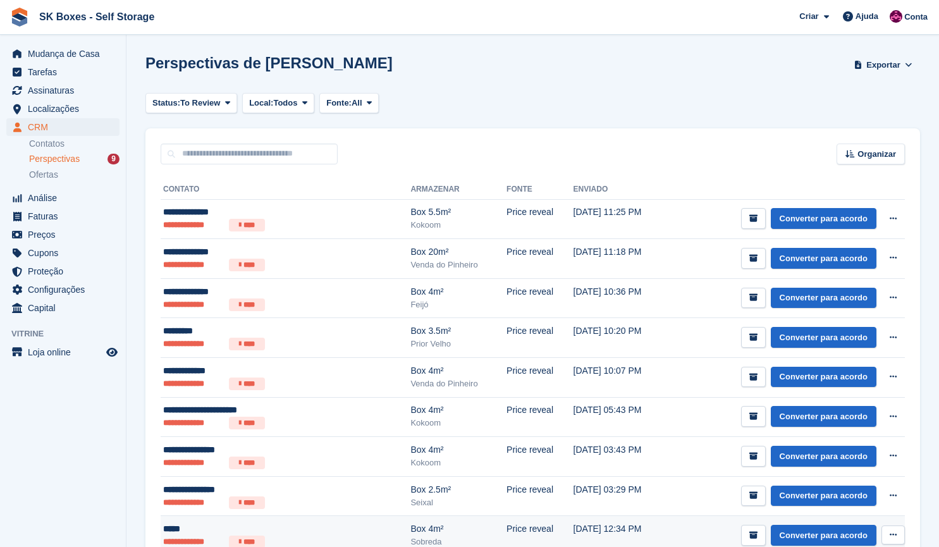
click at [410, 532] on div "Box 4m²" at bounding box center [458, 528] width 96 height 13
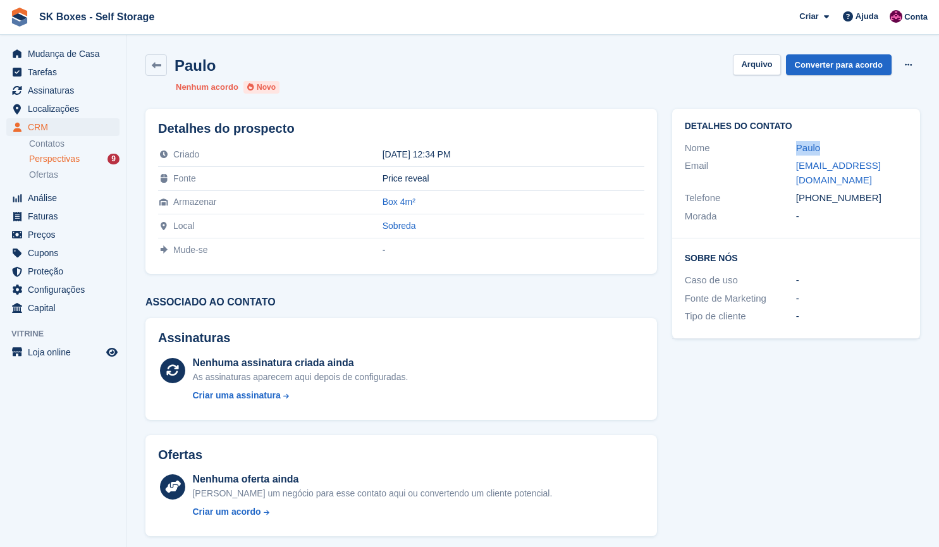
drag, startPoint x: 875, startPoint y: 181, endPoint x: 817, endPoint y: 186, distance: 57.7
click at [817, 191] on div "+351965035752" at bounding box center [851, 198] width 111 height 15
copy div "965035752"
drag, startPoint x: 784, startPoint y: 161, endPoint x: 922, endPoint y: 166, distance: 137.9
click at [922, 166] on div "Detalhes do contato Nome Paulo Email paulonare@hotmail.com Telefone +3519650357…" at bounding box center [795, 223] width 263 height 245
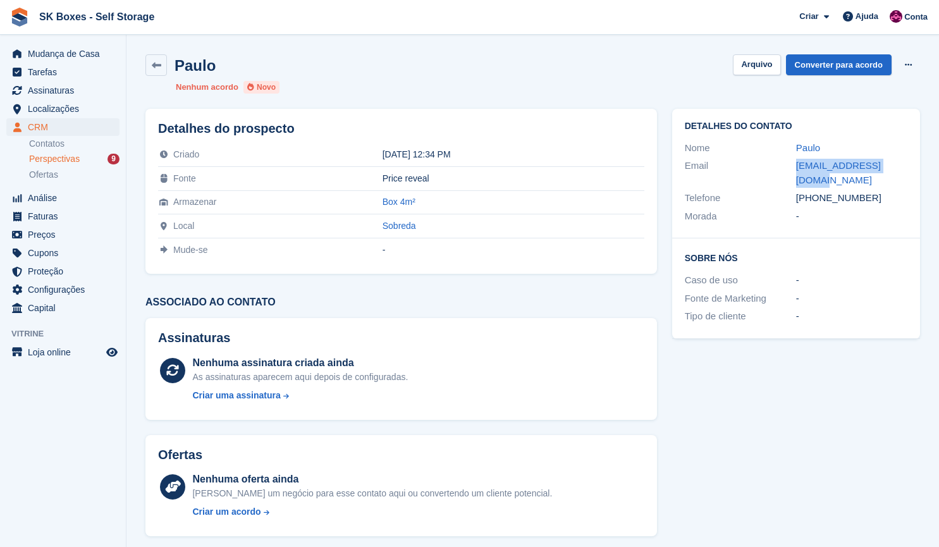
copy div "paulonare@hotmail.com"
click at [758, 70] on button "Arquivo" at bounding box center [756, 64] width 47 height 21
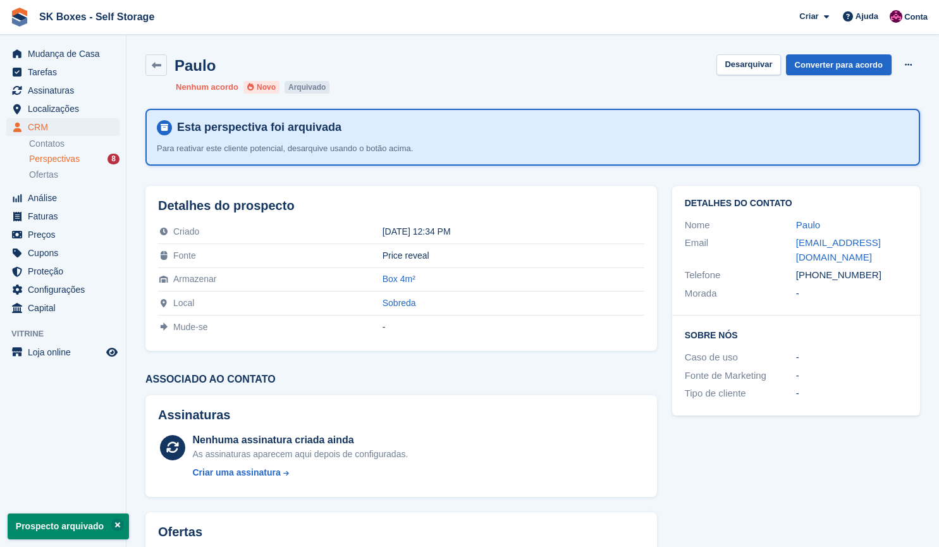
click at [66, 154] on span "Perspectivas" at bounding box center [54, 159] width 51 height 12
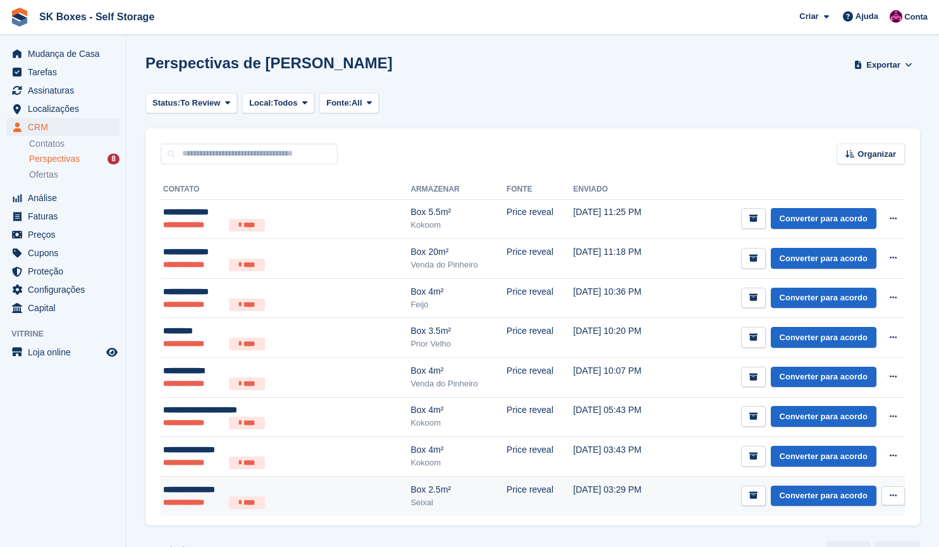
click at [410, 504] on div "Seixal" at bounding box center [458, 502] width 96 height 13
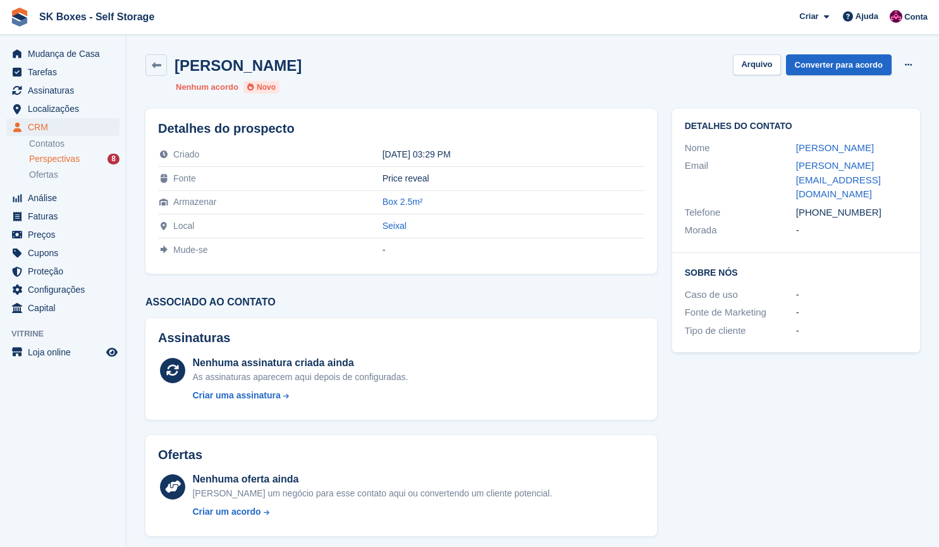
drag, startPoint x: 774, startPoint y: 144, endPoint x: 889, endPoint y: 145, distance: 115.0
click at [889, 145] on div "Nome Ricardo Mesquita" at bounding box center [796, 148] width 222 height 18
copy div "Ricardo Mesquita"
drag, startPoint x: 885, startPoint y: 197, endPoint x: 817, endPoint y: 198, distance: 67.6
click at [817, 205] on div "+351967532521" at bounding box center [851, 212] width 111 height 15
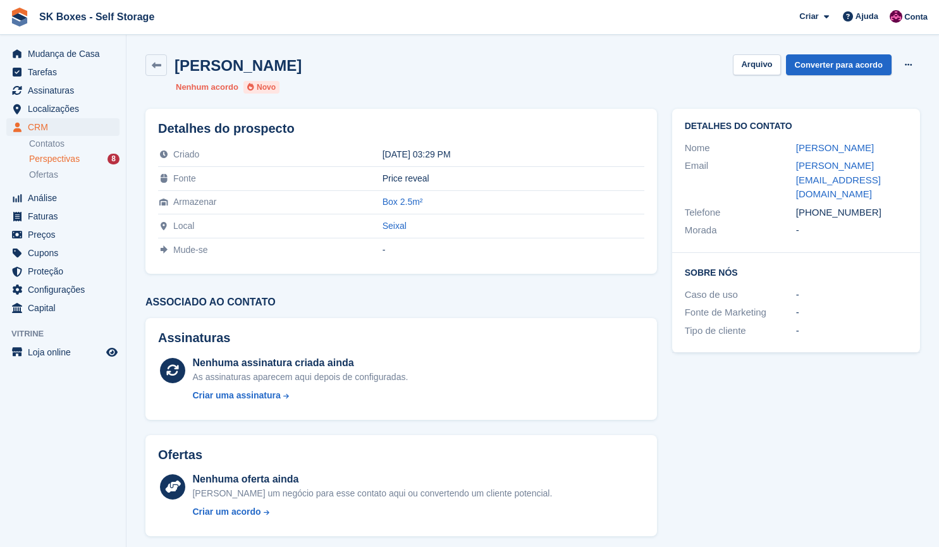
copy div "967532521"
drag, startPoint x: 810, startPoint y: 175, endPoint x: 790, endPoint y: 166, distance: 22.3
click at [790, 166] on div "Email ricardo.meskita@gmail.com" at bounding box center [796, 180] width 222 height 47
copy div "ricardo.meskita@gmail.com"
click at [767, 66] on button "Arquivo" at bounding box center [756, 64] width 47 height 21
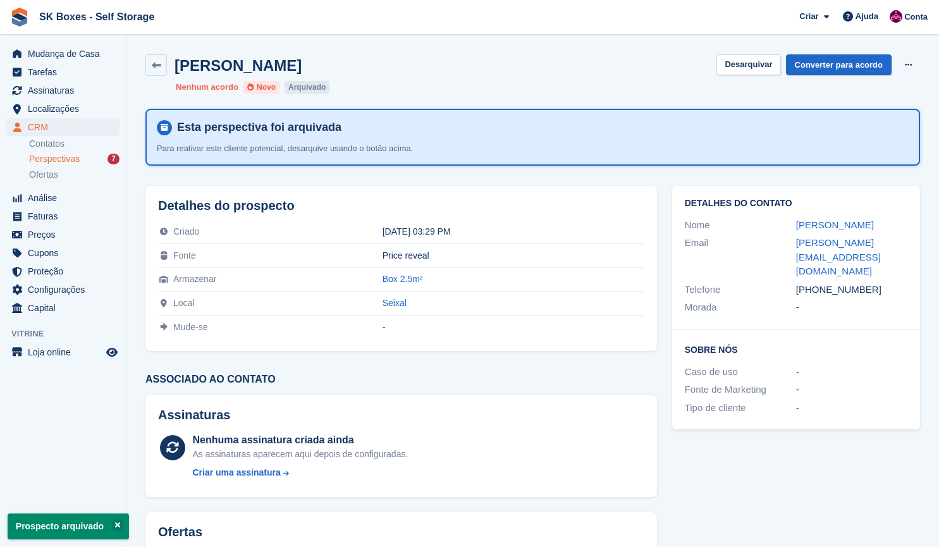
click at [82, 163] on div "Perspectivas 7" at bounding box center [74, 159] width 90 height 12
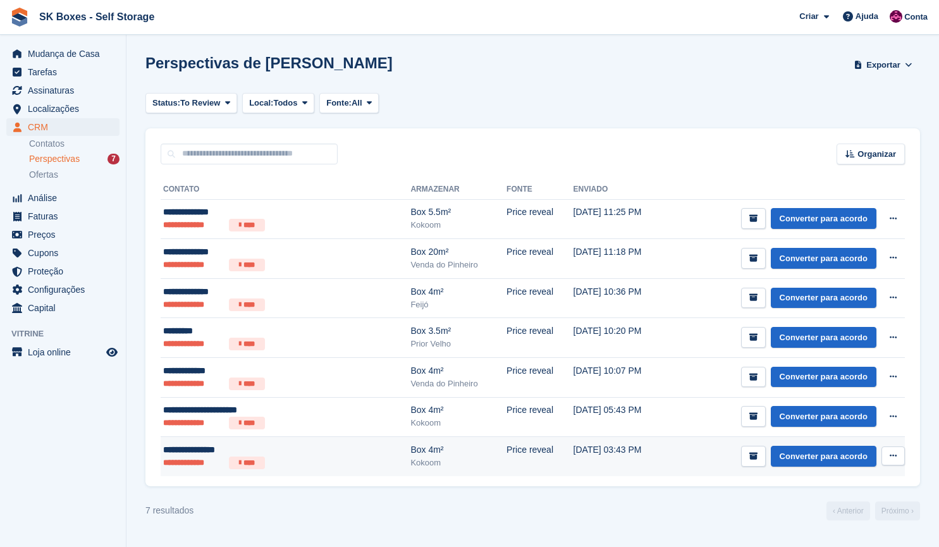
click at [410, 437] on td "Box 4m² Kokoom" at bounding box center [458, 456] width 96 height 39
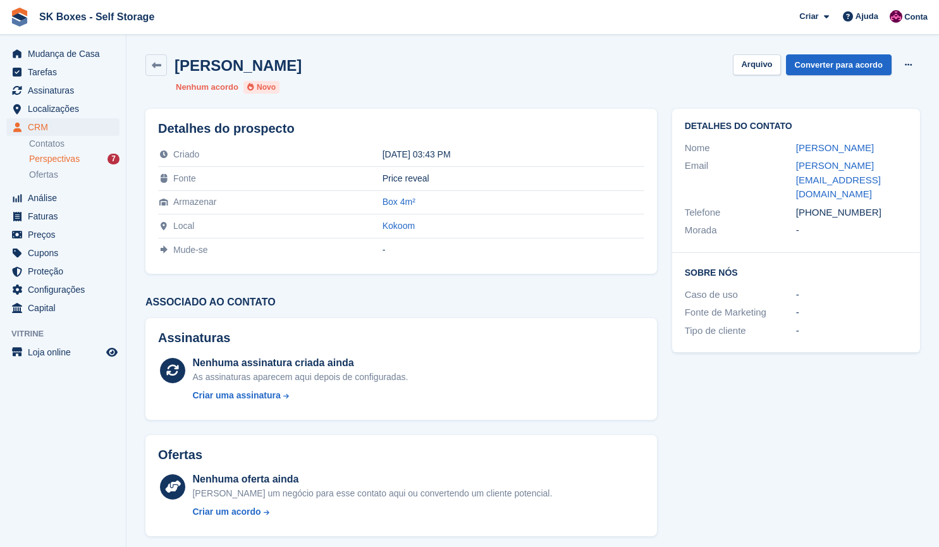
drag, startPoint x: 783, startPoint y: 146, endPoint x: 913, endPoint y: 152, distance: 130.4
click at [913, 152] on div "Detalhes do contato Nome [PERSON_NAME] Email [EMAIL_ADDRESS][DOMAIN_NAME] Telef…" at bounding box center [796, 181] width 248 height 144
copy div "[PERSON_NAME]"
drag, startPoint x: 883, startPoint y: 198, endPoint x: 817, endPoint y: 203, distance: 66.6
click at [817, 205] on div "+351910188499" at bounding box center [851, 212] width 111 height 15
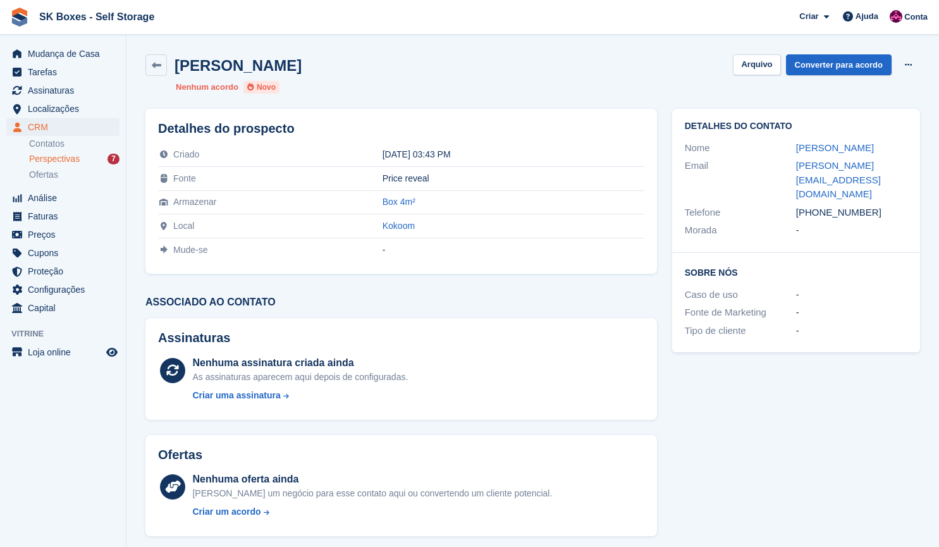
copy div "910188499"
drag, startPoint x: 814, startPoint y: 181, endPoint x: 782, endPoint y: 168, distance: 34.6
click at [782, 168] on div "Email frederico.sapage@gmail.com" at bounding box center [796, 180] width 222 height 47
copy div "frederico.sapage@gmail.com"
click at [765, 68] on button "Arquivo" at bounding box center [756, 64] width 47 height 21
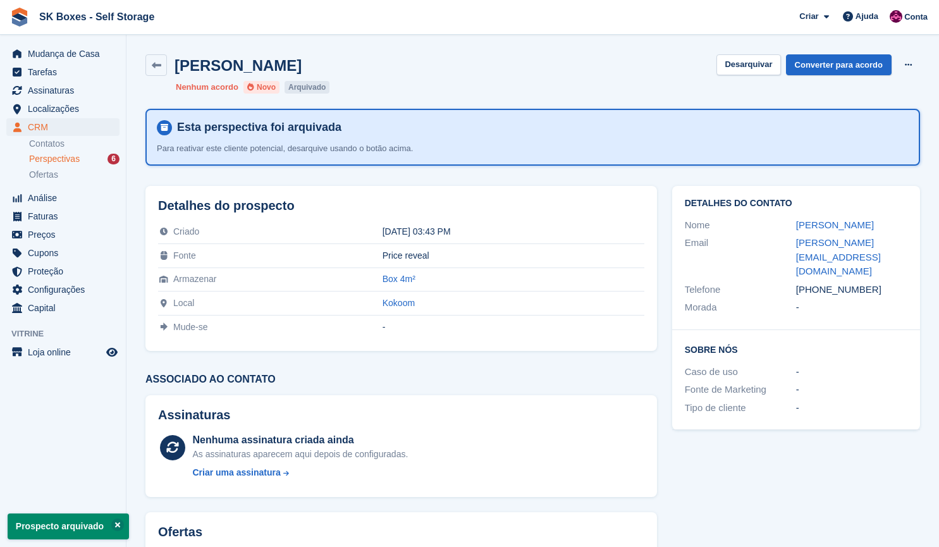
click at [81, 159] on div "Perspectivas 6" at bounding box center [74, 159] width 90 height 12
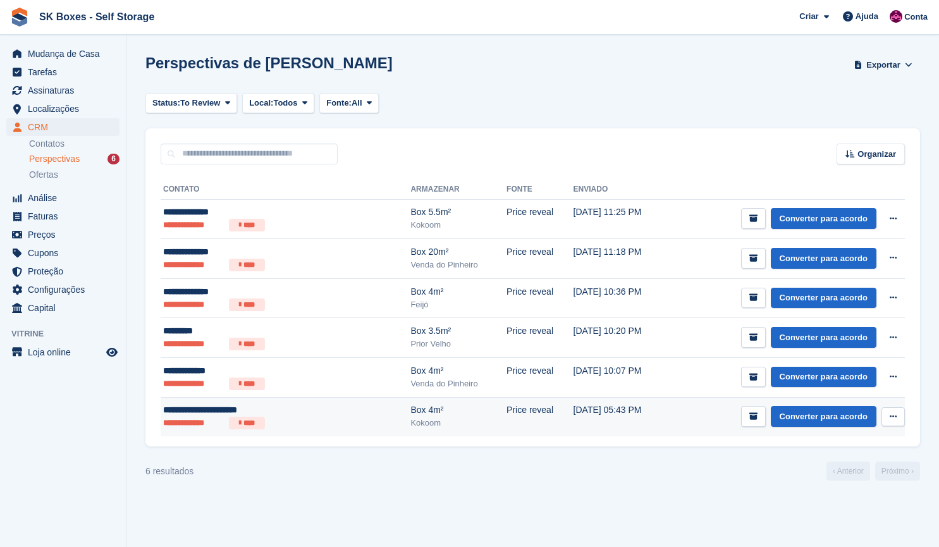
click at [305, 405] on div "**********" at bounding box center [249, 409] width 173 height 13
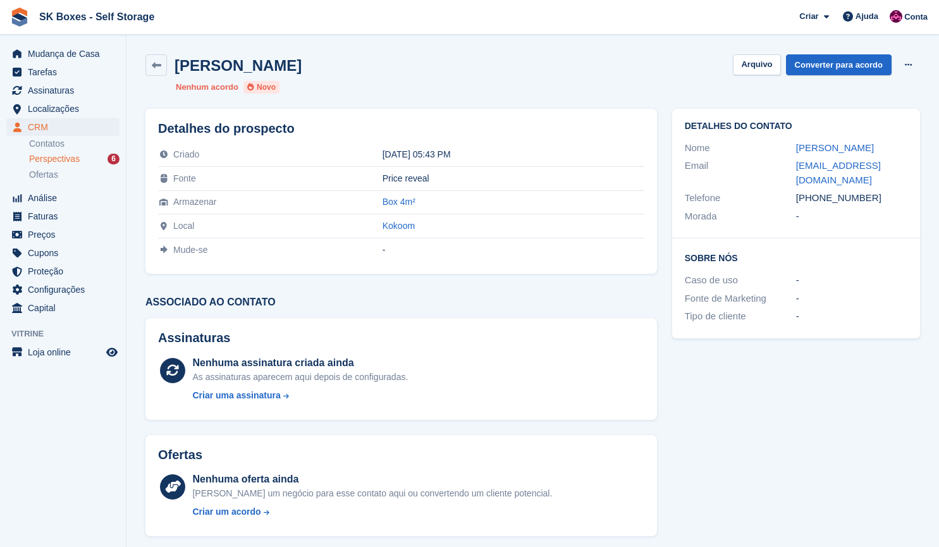
drag, startPoint x: 786, startPoint y: 149, endPoint x: 940, endPoint y: 141, distance: 153.8
click at [938, 141] on html "SK Boxes - Self Storage Criar Subscrição [GEOGRAPHIC_DATA] Contato Negócio Desc…" at bounding box center [469, 273] width 939 height 547
copy div "[PERSON_NAME]"
drag, startPoint x: 821, startPoint y: 177, endPoint x: 795, endPoint y: 164, distance: 29.1
click at [795, 164] on div "Email [EMAIL_ADDRESS][DOMAIN_NAME]" at bounding box center [796, 173] width 222 height 32
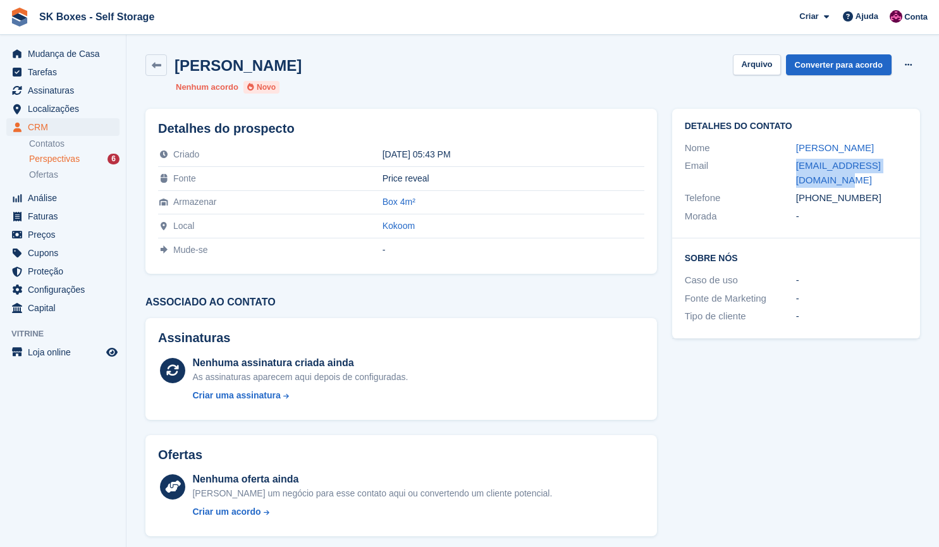
copy div "[EMAIL_ADDRESS][DOMAIN_NAME]"
drag, startPoint x: 880, startPoint y: 193, endPoint x: 817, endPoint y: 202, distance: 63.8
click at [817, 202] on div "[PHONE_NUMBER]" at bounding box center [851, 198] width 111 height 15
copy div "969484676"
